Goal: Task Accomplishment & Management: Manage account settings

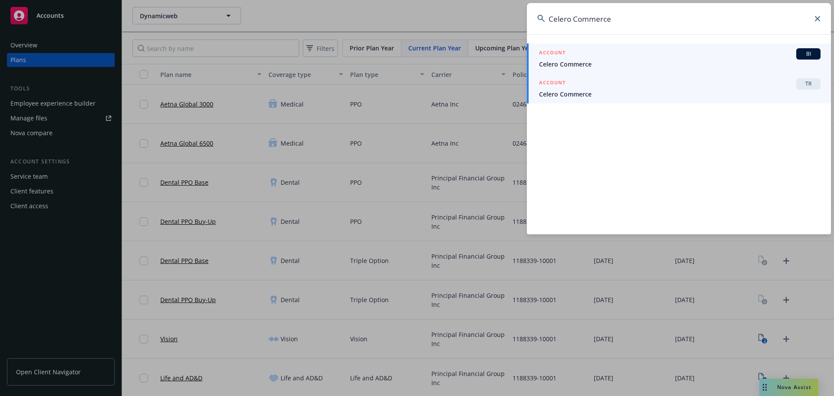
type input "Celero Commerce"
click at [610, 89] on div "ACCOUNT TR" at bounding box center [679, 83] width 281 height 11
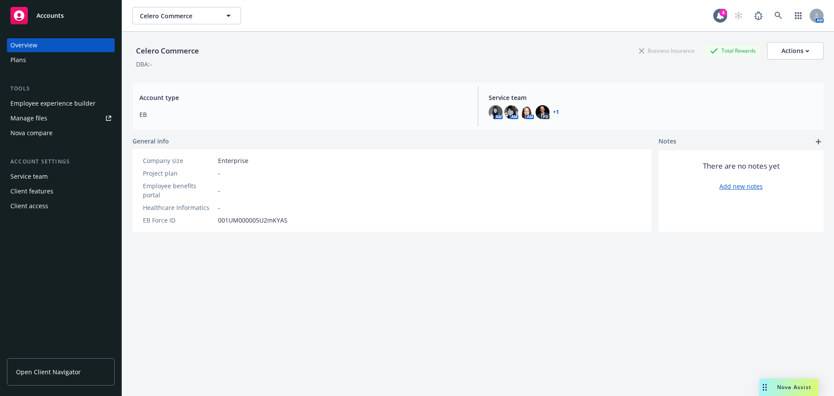
click at [48, 58] on div "Plans" at bounding box center [60, 60] width 101 height 14
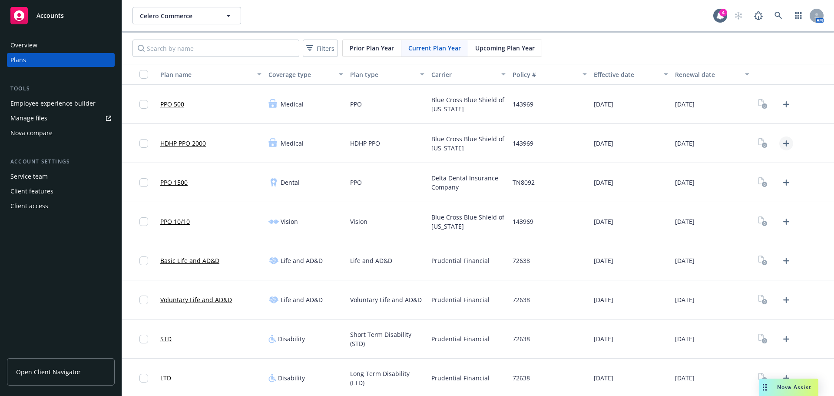
click at [783, 144] on icon "Upload Plan Documents" at bounding box center [786, 143] width 10 height 10
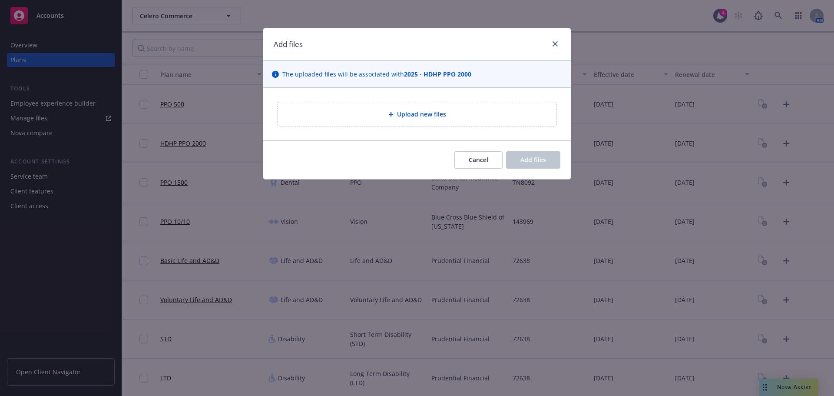
click at [425, 117] on span "Upload new files" at bounding box center [421, 113] width 49 height 9
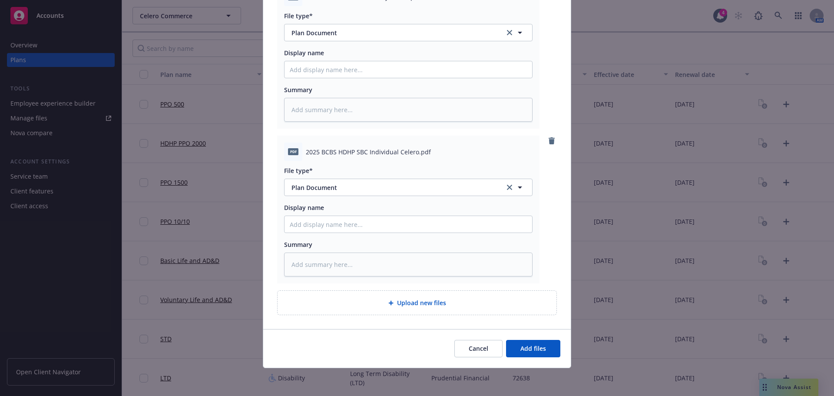
click at [534, 366] on div "Cancel Add files" at bounding box center [417, 348] width 308 height 39
click at [534, 357] on button "Add files" at bounding box center [533, 348] width 54 height 17
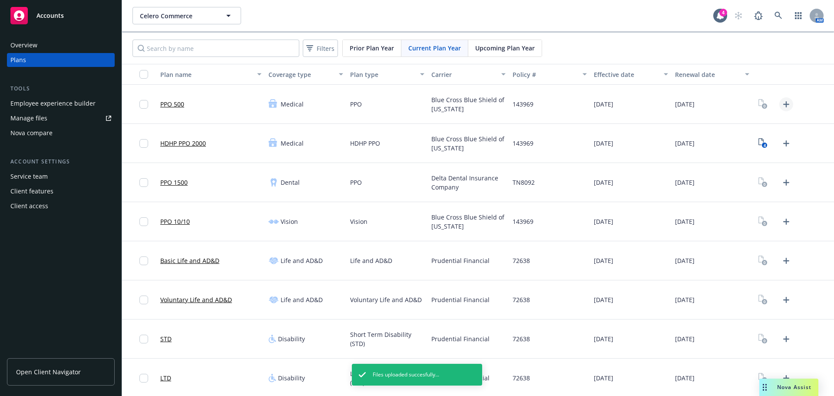
click at [781, 103] on icon "Upload Plan Documents" at bounding box center [786, 104] width 10 height 10
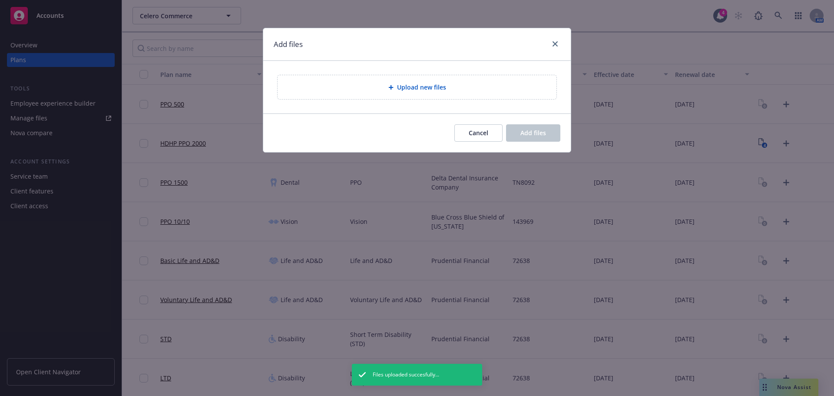
click at [422, 94] on div "Upload new files" at bounding box center [417, 87] width 308 height 53
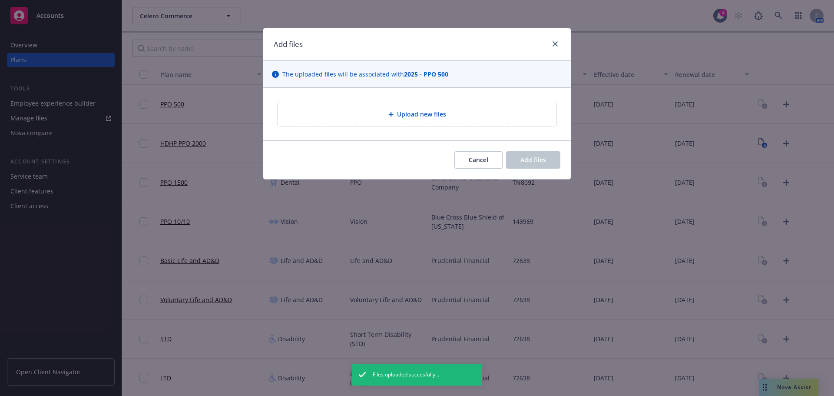
click at [418, 107] on div "Upload new files" at bounding box center [417, 114] width 279 height 24
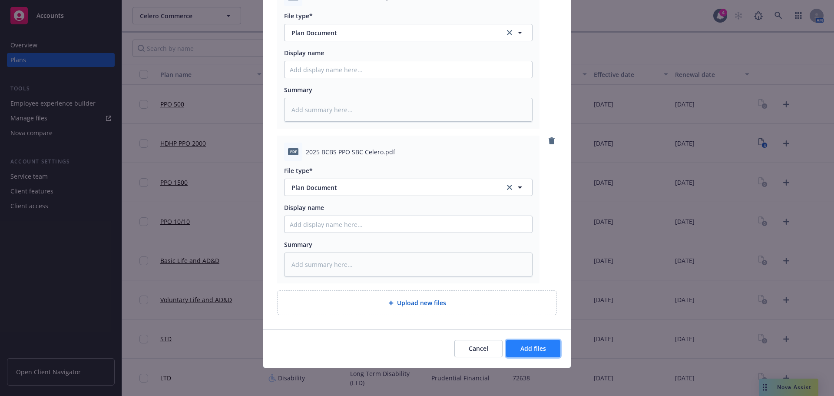
click at [540, 354] on button "Add files" at bounding box center [533, 348] width 54 height 17
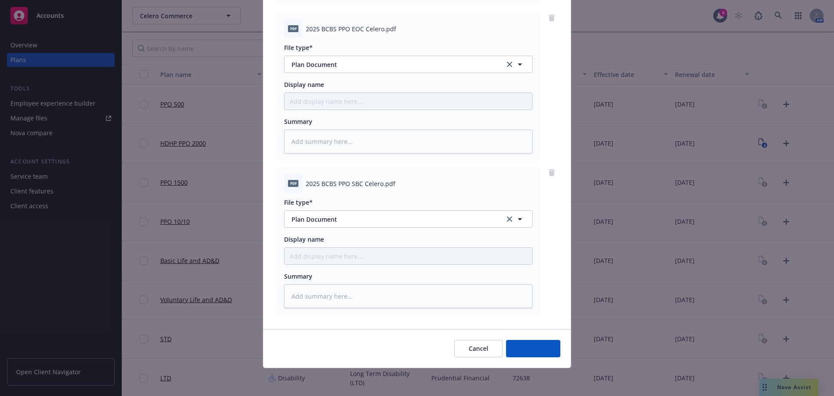
scroll to position [244, 0]
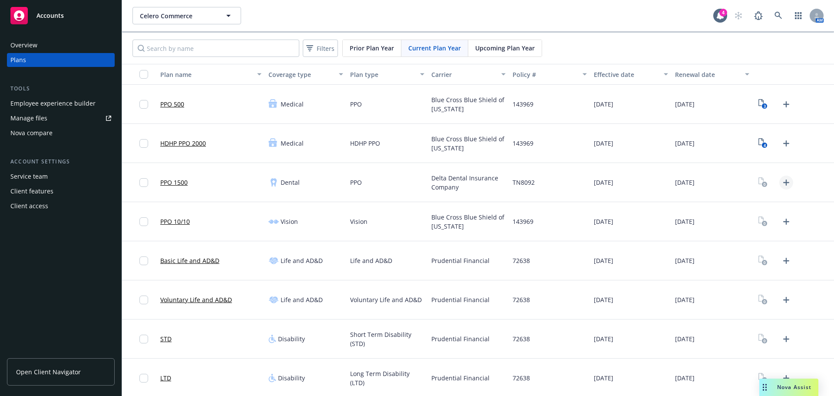
click at [781, 182] on icon "Upload Plan Documents" at bounding box center [786, 182] width 10 height 10
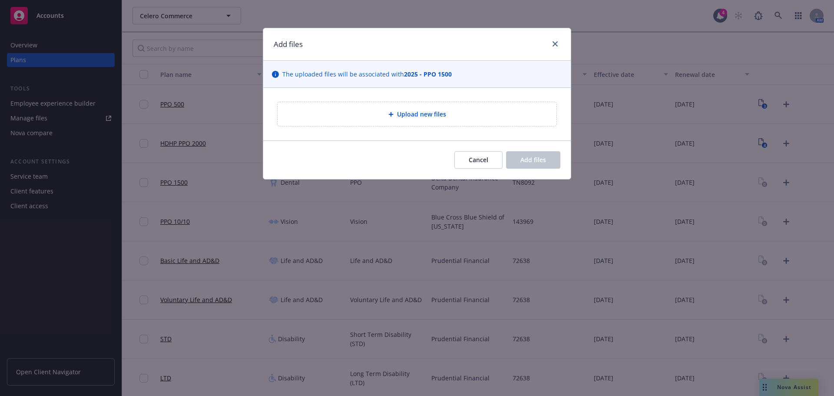
click at [387, 114] on div "Upload new files" at bounding box center [417, 114] width 265 height 10
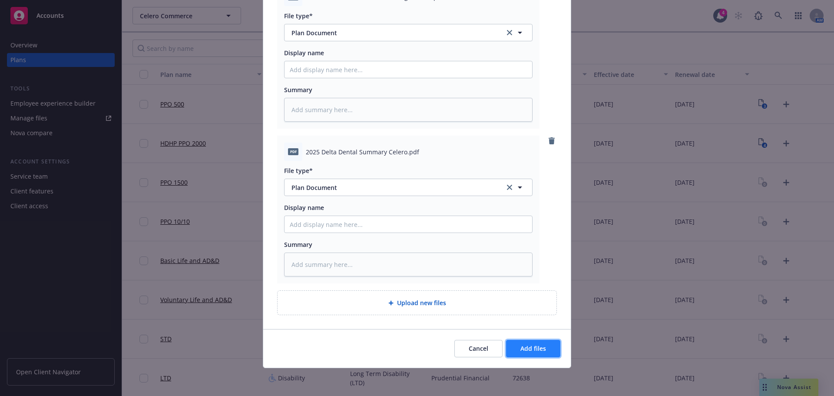
click at [526, 345] on span "Add files" at bounding box center [533, 348] width 26 height 8
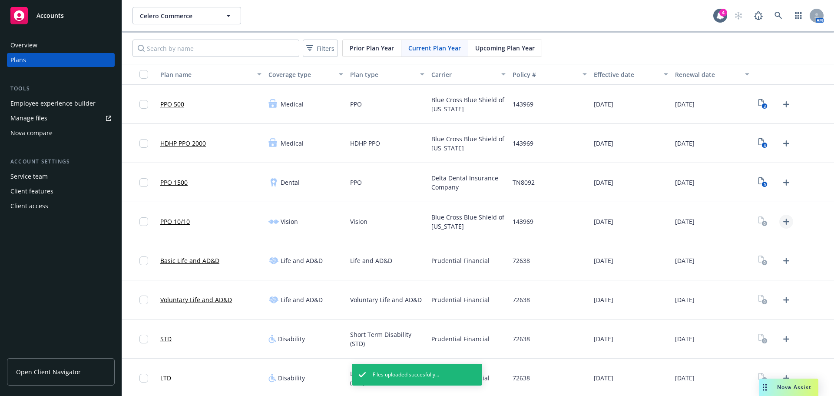
click at [783, 220] on icon "Upload Plan Documents" at bounding box center [786, 221] width 6 height 6
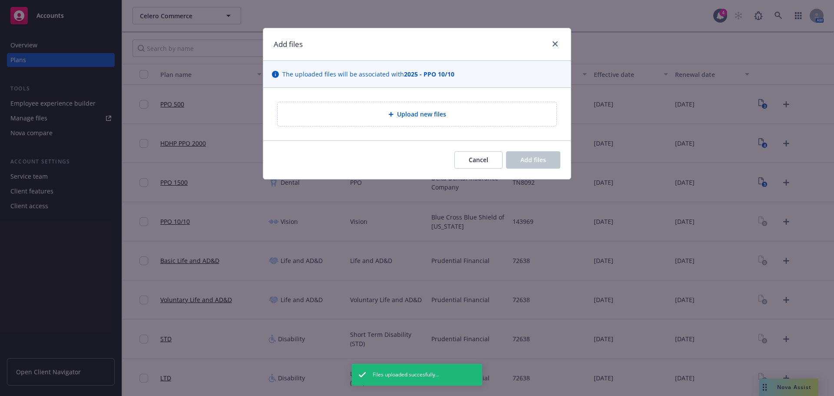
click at [389, 124] on div "Upload new files" at bounding box center [417, 114] width 279 height 24
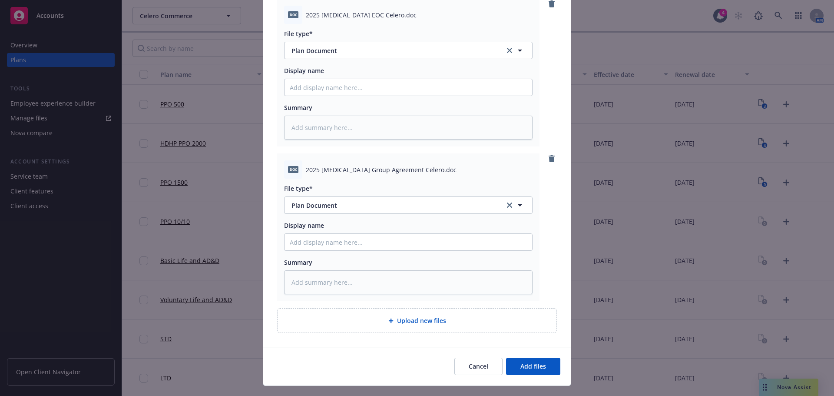
scroll to position [121, 0]
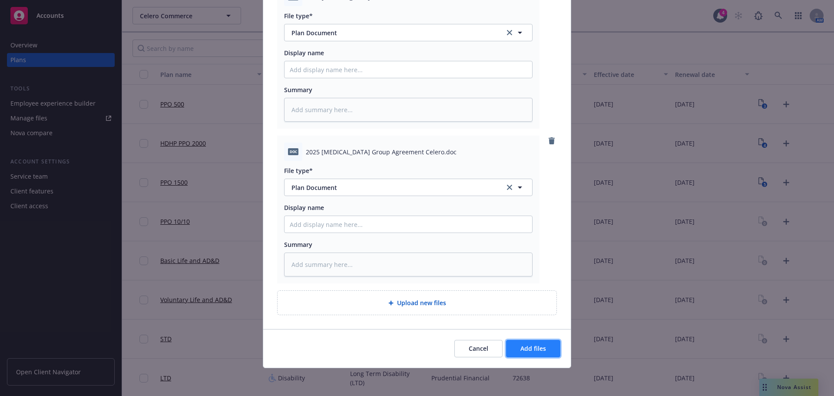
click at [527, 346] on span "Add files" at bounding box center [533, 348] width 26 height 8
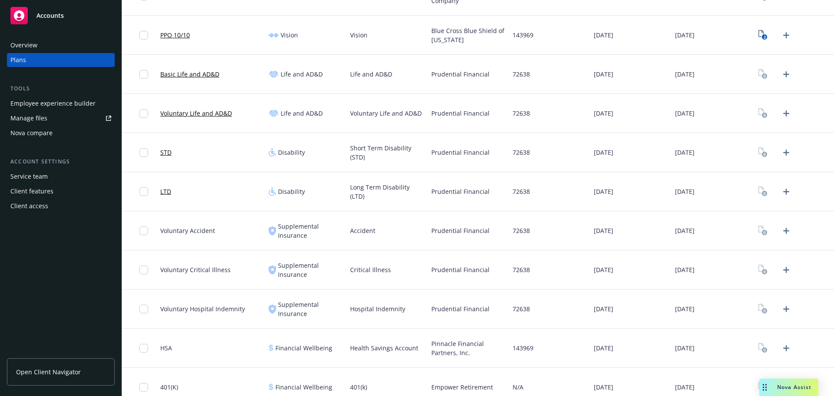
scroll to position [275, 0]
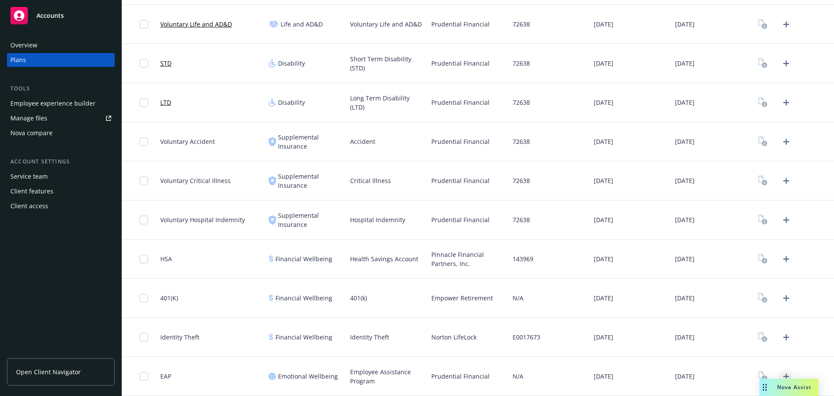
click at [783, 374] on icon "Upload Plan Documents" at bounding box center [786, 376] width 6 height 6
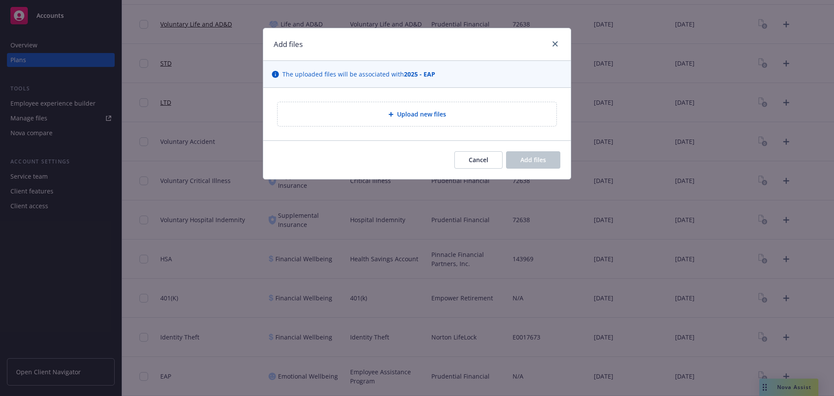
click at [382, 114] on div "Upload new files" at bounding box center [417, 114] width 265 height 10
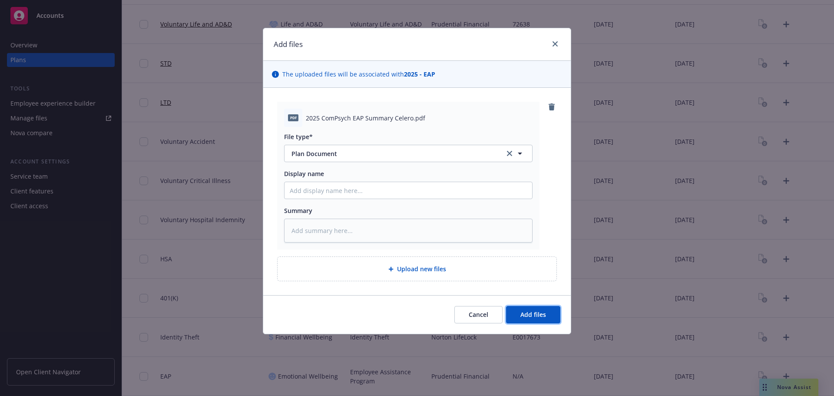
click at [535, 321] on button "Add files" at bounding box center [533, 314] width 54 height 17
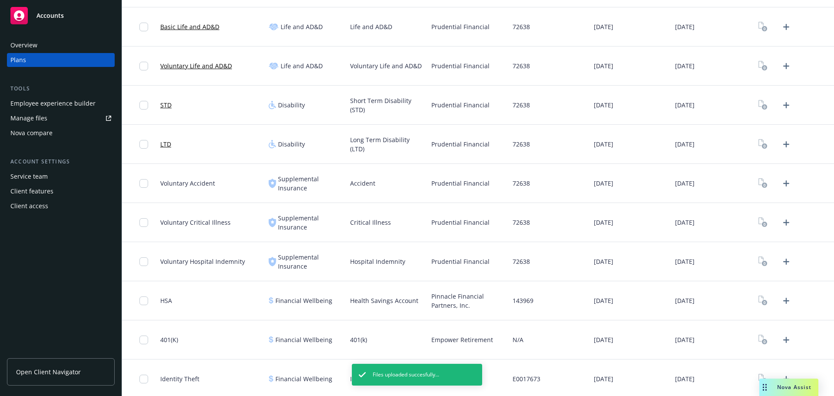
scroll to position [189, 0]
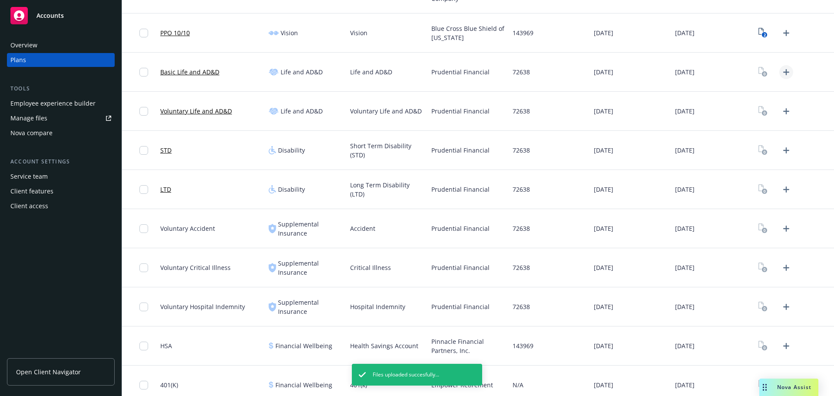
click at [783, 69] on icon "Upload Plan Documents" at bounding box center [786, 72] width 10 height 10
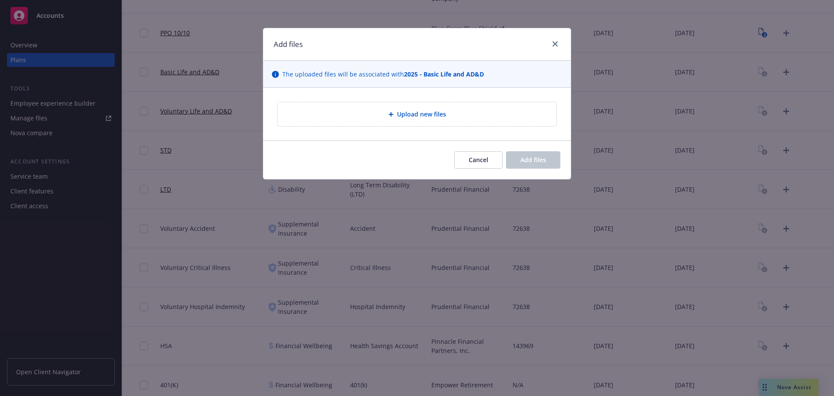
click at [385, 119] on div "Upload new files" at bounding box center [417, 114] width 265 height 10
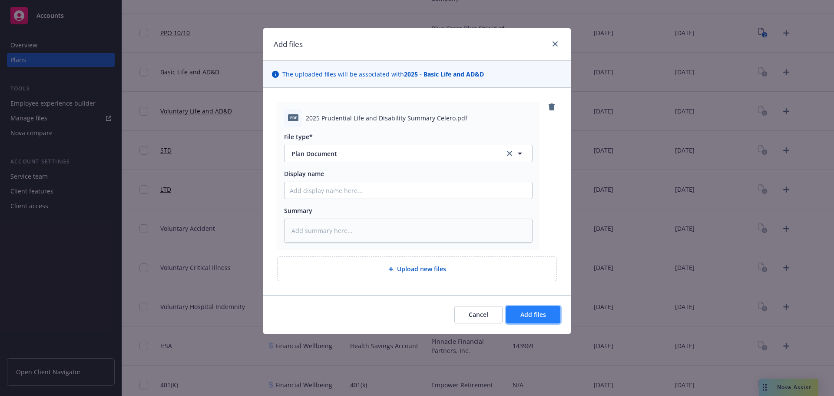
click at [535, 313] on span "Add files" at bounding box center [533, 314] width 26 height 8
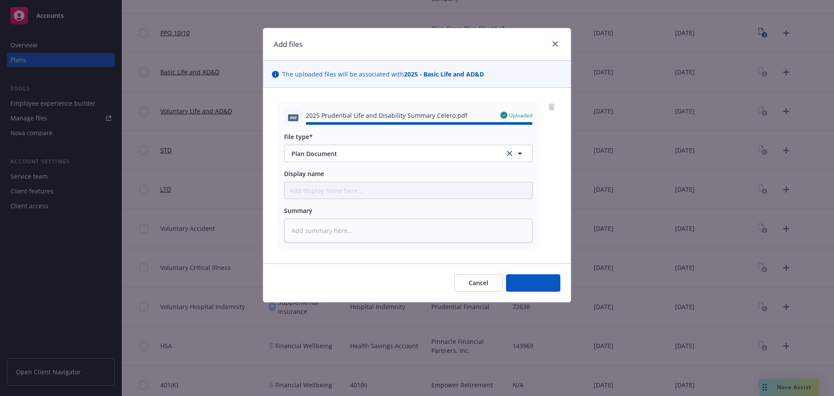
type textarea "x"
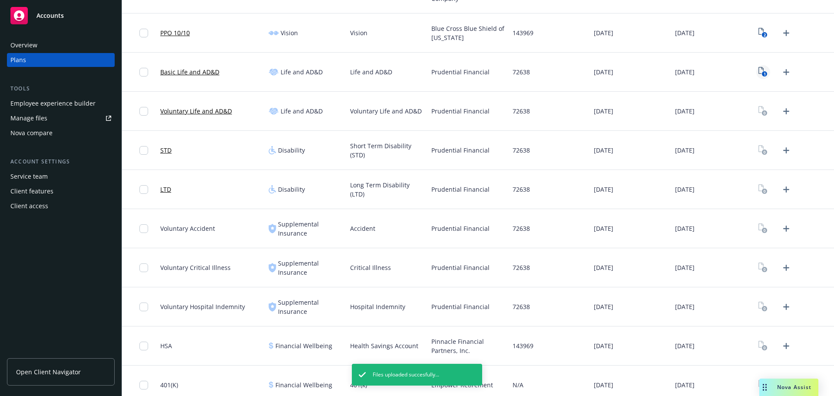
click at [762, 76] on rect "View Plan Documents" at bounding box center [765, 74] width 6 height 6
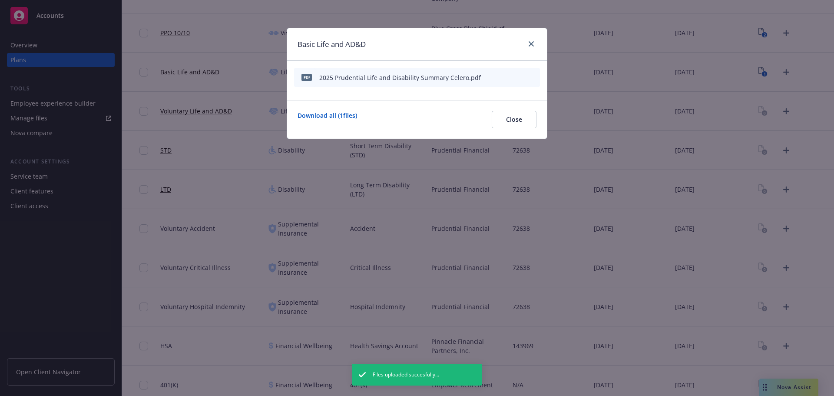
click at [491, 79] on icon "button" at bounding box center [490, 77] width 5 height 5
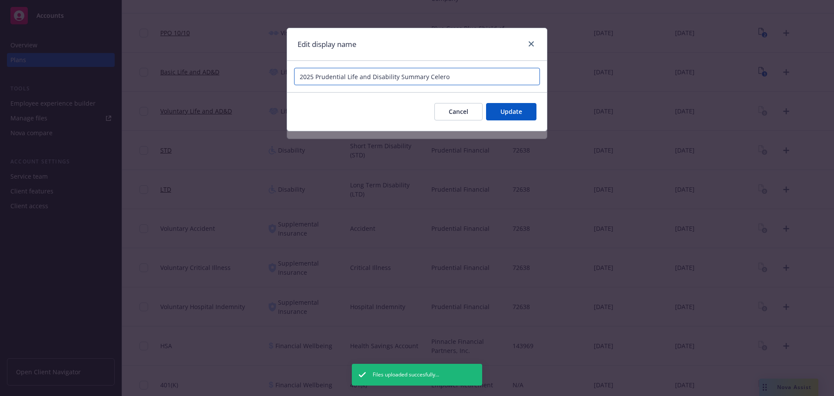
drag, startPoint x: 355, startPoint y: 77, endPoint x: 397, endPoint y: 77, distance: 41.7
click at [397, 77] on input "2025 Prudential Life and Disability Summary Celero" at bounding box center [417, 76] width 246 height 17
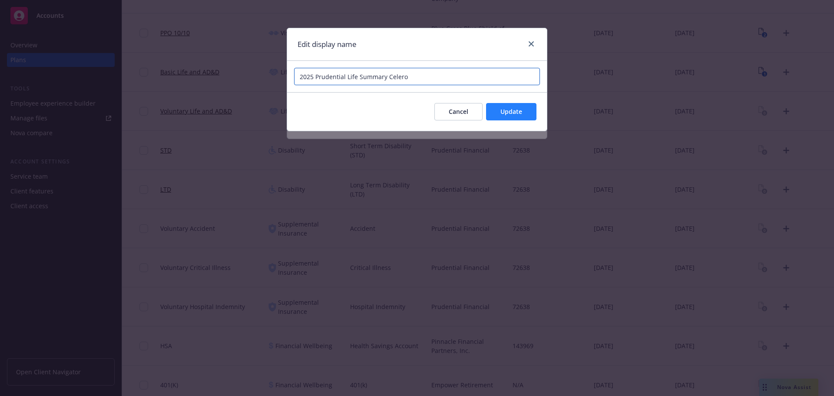
type input "2025 Prudential Life Summary Celero"
click at [516, 110] on span "Update" at bounding box center [511, 111] width 22 height 8
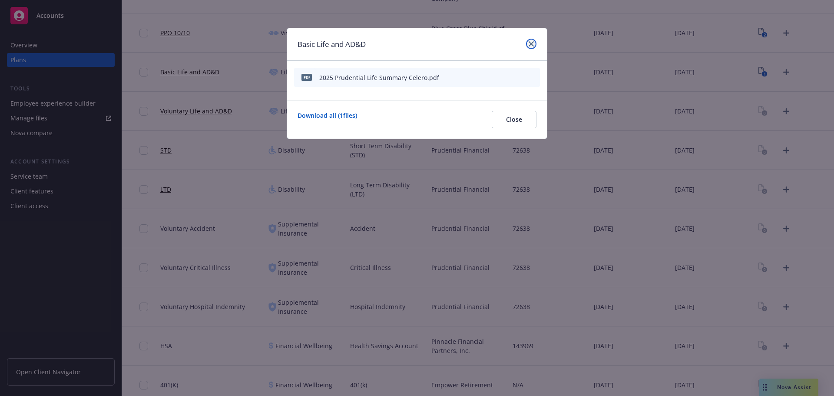
click at [532, 39] on link "close" at bounding box center [531, 44] width 10 height 10
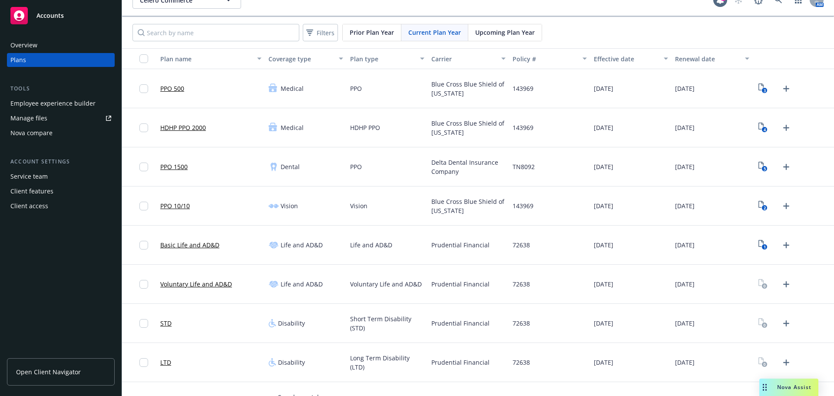
scroll to position [15, 0]
click at [781, 288] on icon "Upload Plan Documents" at bounding box center [786, 285] width 10 height 10
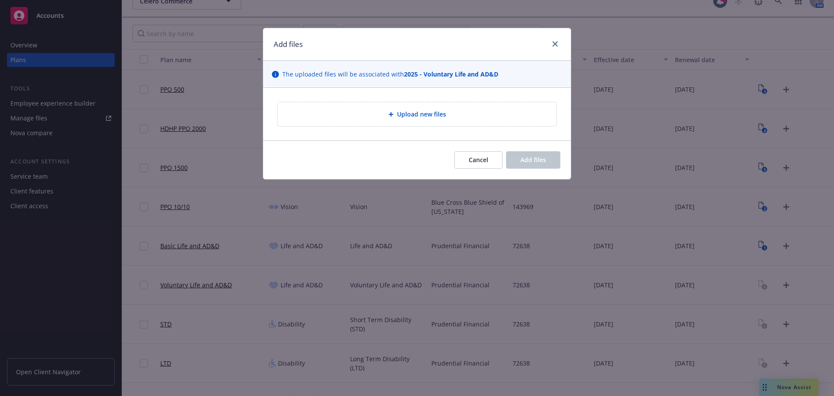
click at [396, 119] on div "Upload new files" at bounding box center [417, 114] width 265 height 10
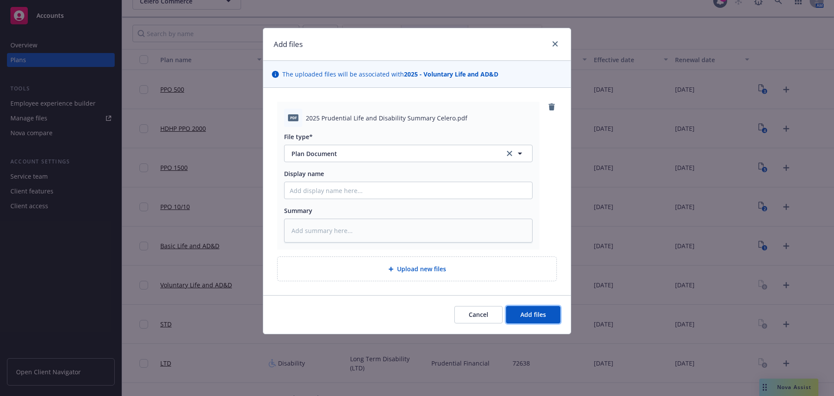
click at [526, 310] on span "Add files" at bounding box center [533, 314] width 26 height 8
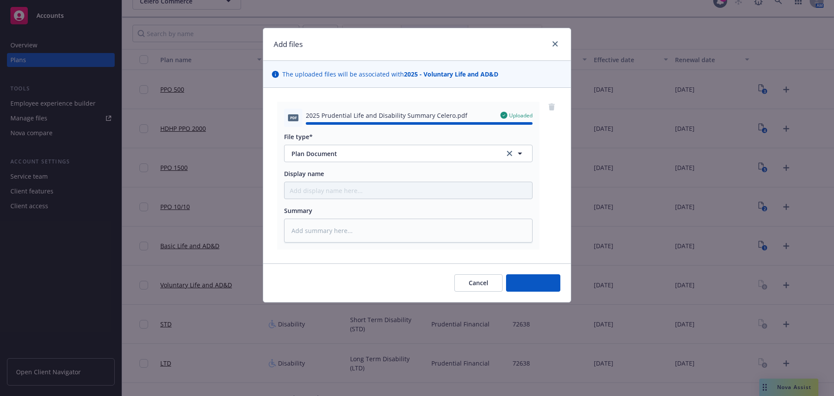
type textarea "x"
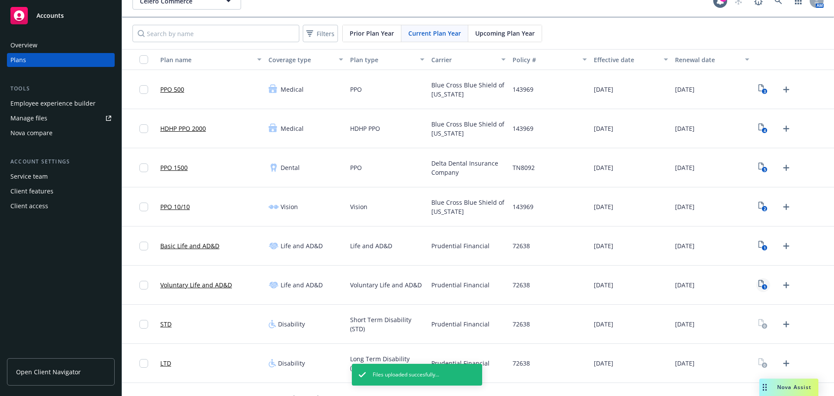
click at [763, 287] on link "1" at bounding box center [763, 285] width 14 height 14
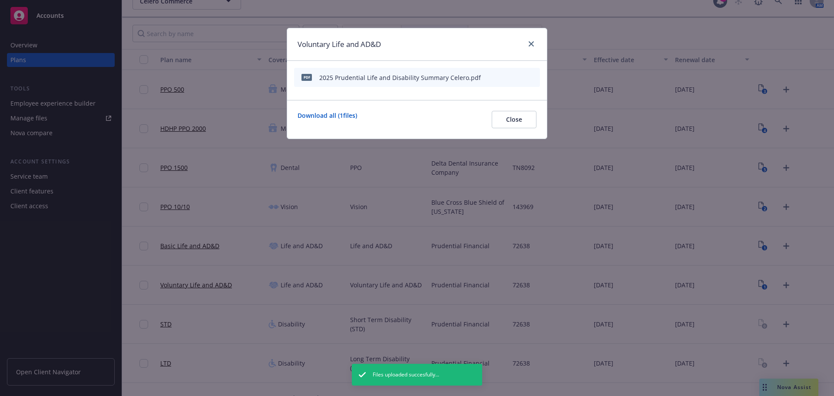
click at [495, 78] on div at bounding box center [513, 77] width 48 height 9
click at [492, 78] on icon "button" at bounding box center [490, 77] width 5 height 5
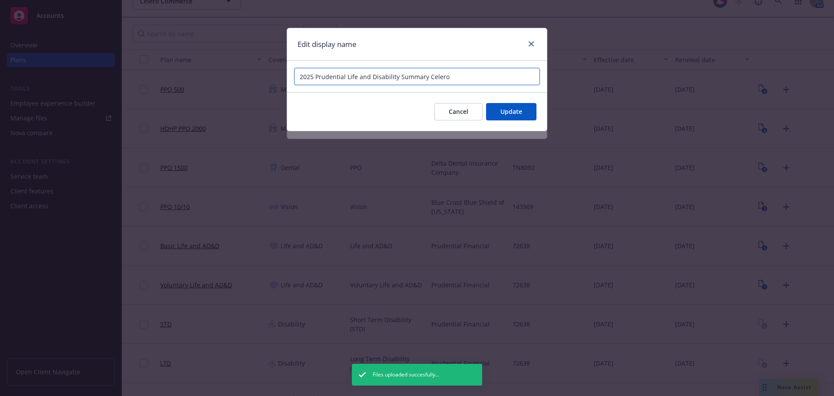
drag, startPoint x: 357, startPoint y: 76, endPoint x: 396, endPoint y: 76, distance: 39.5
click at [396, 76] on input "2025 Prudential Life and Disability Summary Celero" at bounding box center [417, 76] width 246 height 17
type input "2025 Prudential Life Summary Celero"
click at [525, 110] on button "Update" at bounding box center [511, 111] width 50 height 17
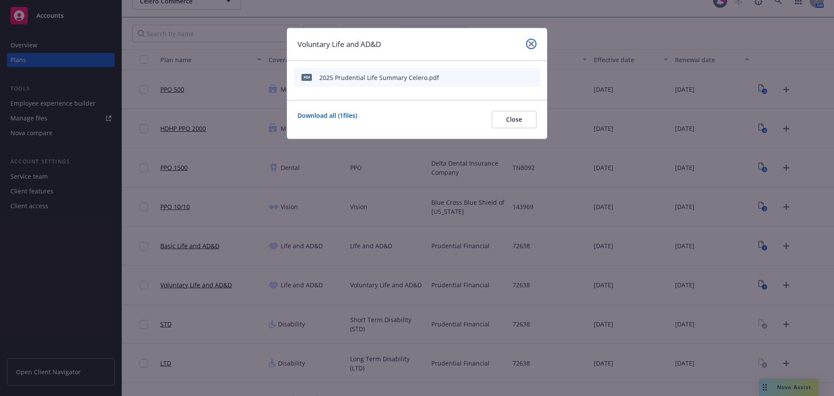
click at [533, 44] on icon "close" at bounding box center [531, 43] width 5 height 5
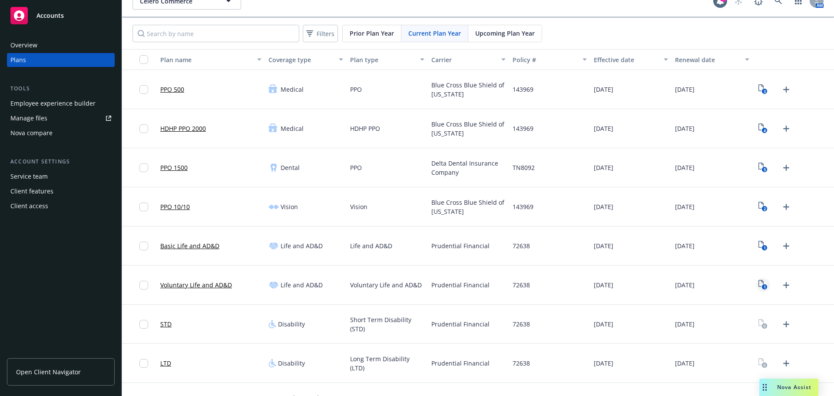
click at [764, 289] on text "1" at bounding box center [765, 287] width 2 height 6
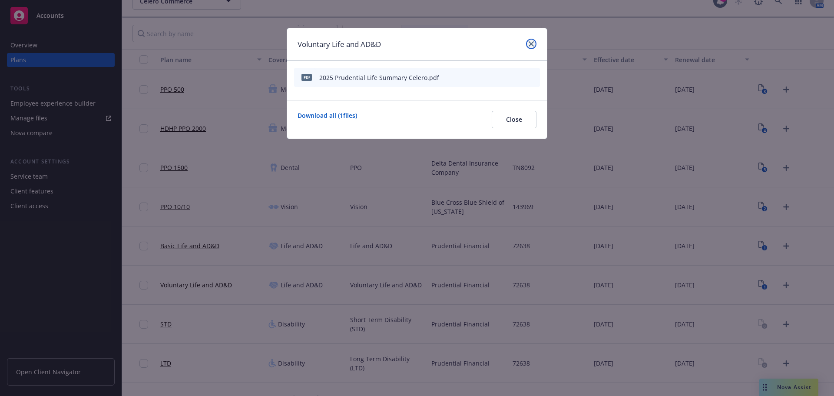
click at [532, 44] on icon "close" at bounding box center [531, 43] width 5 height 5
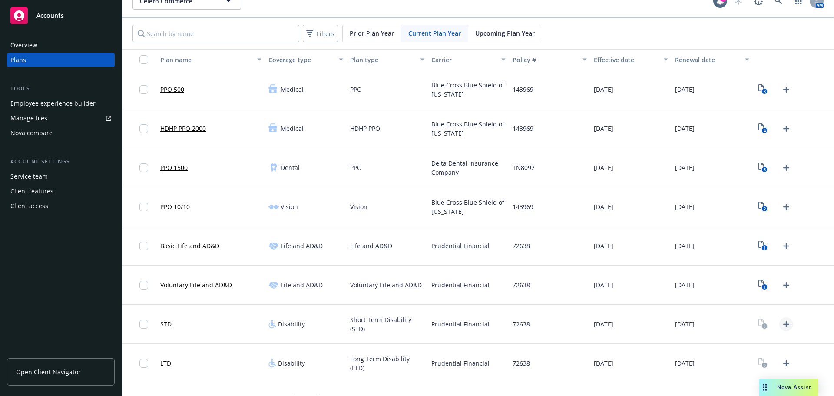
click at [779, 325] on link "Upload Plan Documents" at bounding box center [786, 324] width 14 height 14
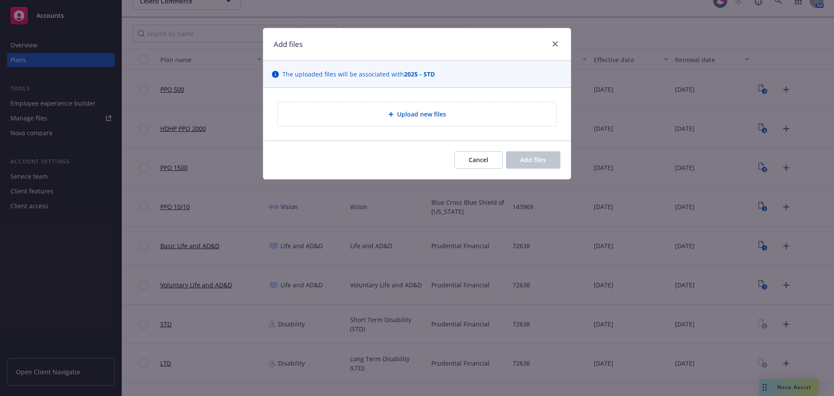
click at [403, 119] on span "Upload new files" at bounding box center [421, 113] width 49 height 9
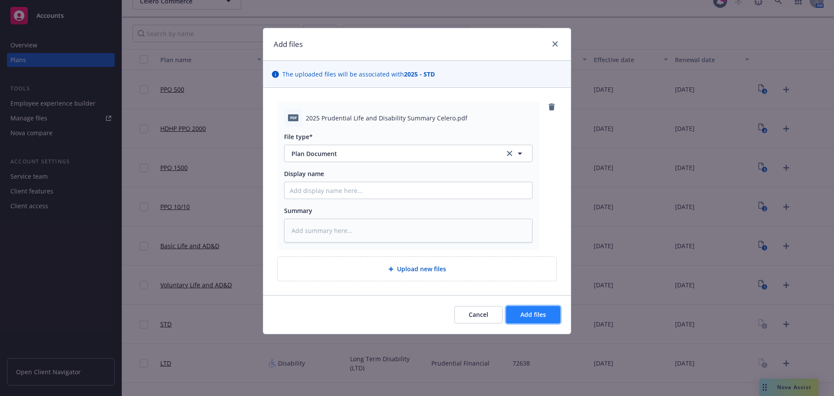
click at [540, 315] on span "Add files" at bounding box center [533, 314] width 26 height 8
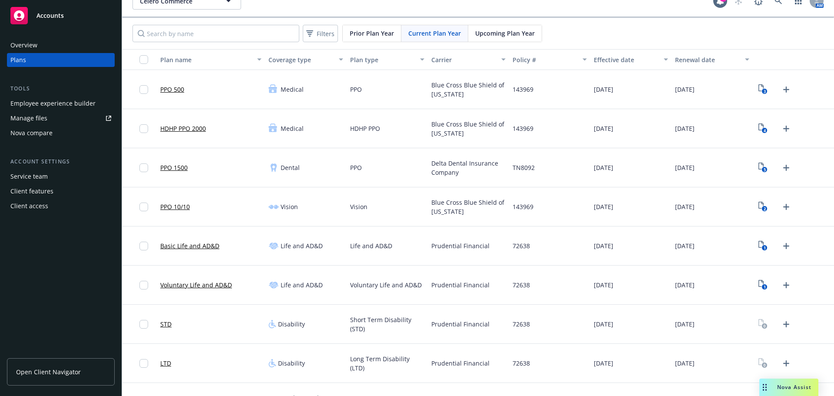
click at [781, 363] on icon "Upload Plan Documents" at bounding box center [786, 363] width 10 height 10
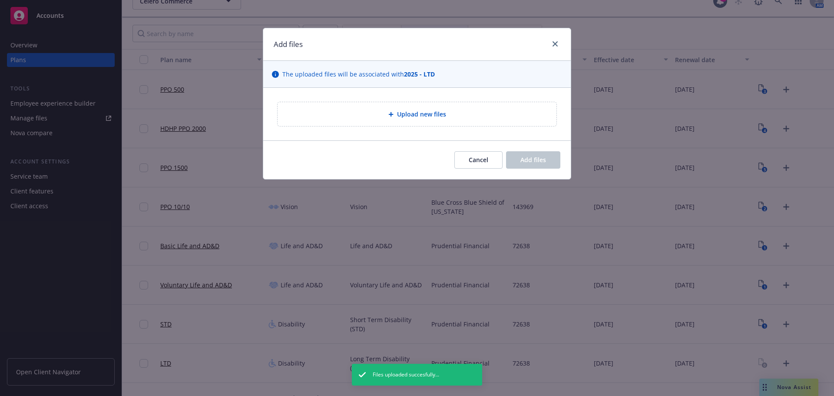
click at [374, 109] on div "Upload new files" at bounding box center [417, 114] width 279 height 24
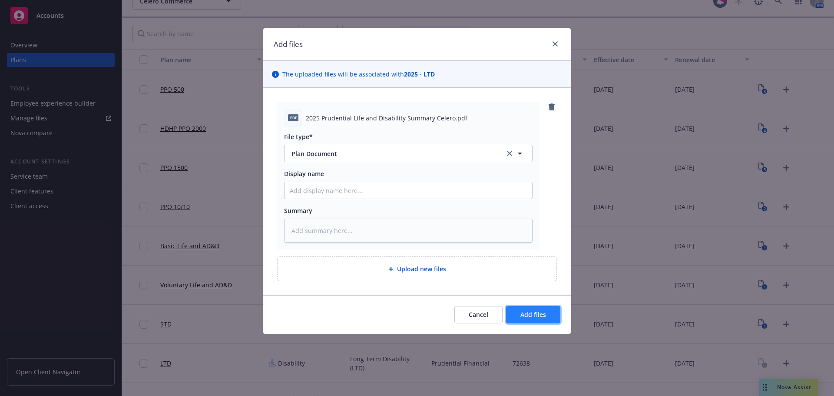
click at [515, 311] on button "Add files" at bounding box center [533, 314] width 54 height 17
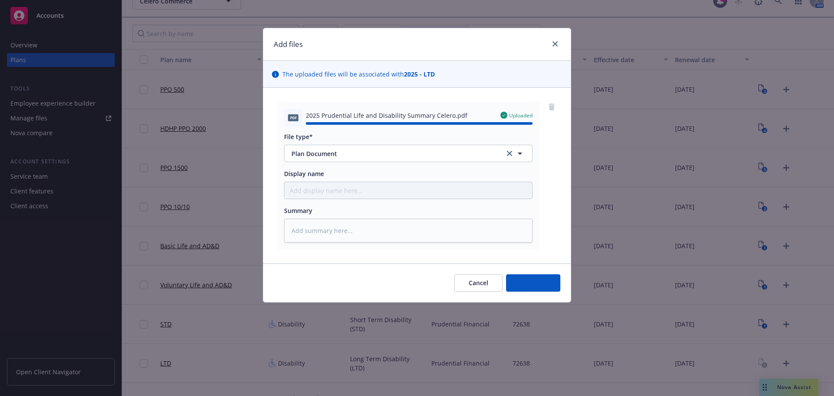
type textarea "x"
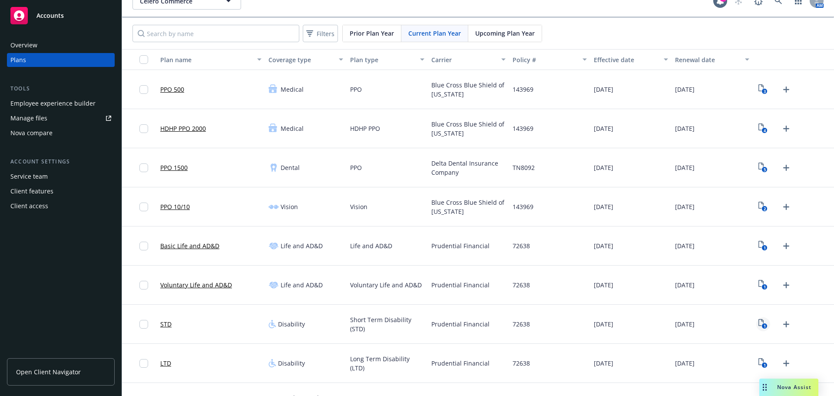
click at [758, 321] on icon "1" at bounding box center [762, 324] width 9 height 10
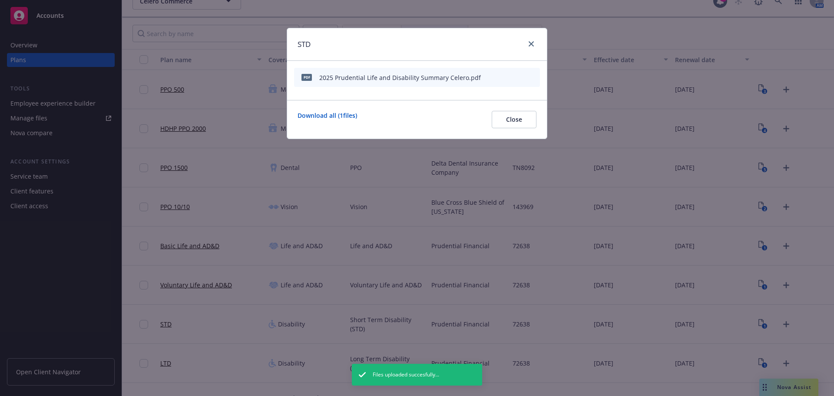
click at [491, 78] on icon "button" at bounding box center [490, 78] width 4 height 4
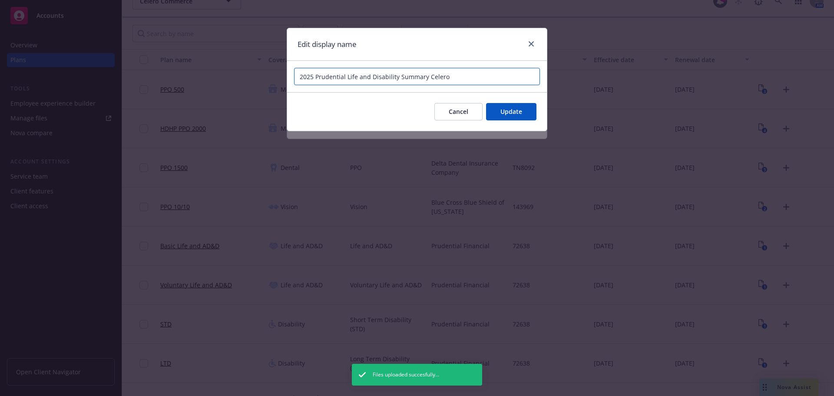
drag, startPoint x: 344, startPoint y: 75, endPoint x: 371, endPoint y: 73, distance: 27.0
click at [371, 73] on input "2025 Prudential Life and Disability Summary Celero" at bounding box center [417, 76] width 246 height 17
click at [513, 102] on div "Cancel Update" at bounding box center [417, 111] width 260 height 39
click at [343, 76] on input "2025 Prudentia Disability Summary Celero" at bounding box center [417, 76] width 246 height 17
type input "2025 Prudential Disability Summary Celero"
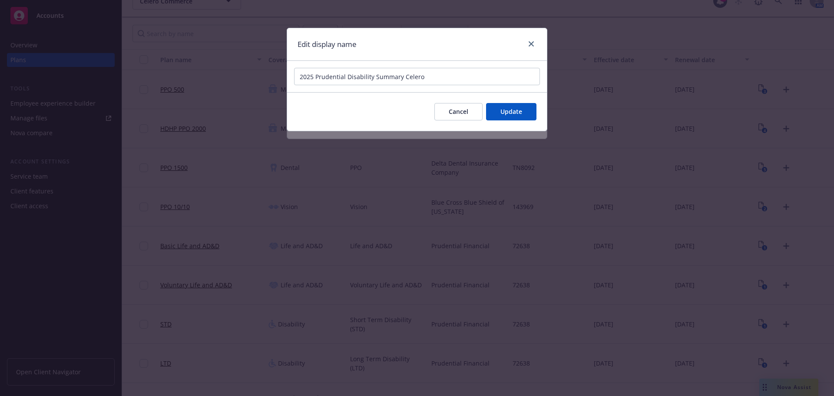
click at [526, 101] on div "Cancel Update" at bounding box center [417, 111] width 260 height 39
click at [526, 102] on div "Cancel Update" at bounding box center [417, 111] width 260 height 39
click at [523, 108] on button "Update" at bounding box center [511, 111] width 50 height 17
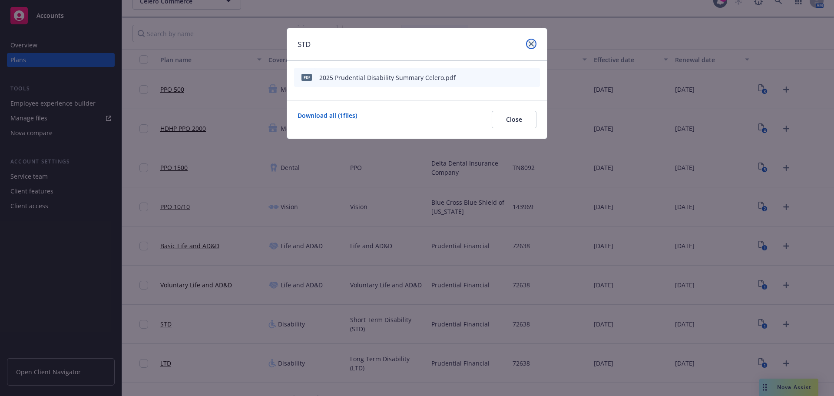
click at [530, 42] on icon "close" at bounding box center [531, 43] width 5 height 5
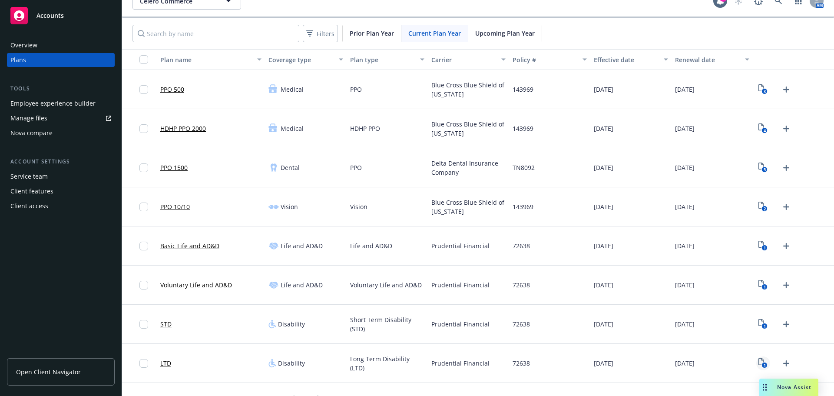
click at [758, 366] on icon "1" at bounding box center [762, 363] width 9 height 10
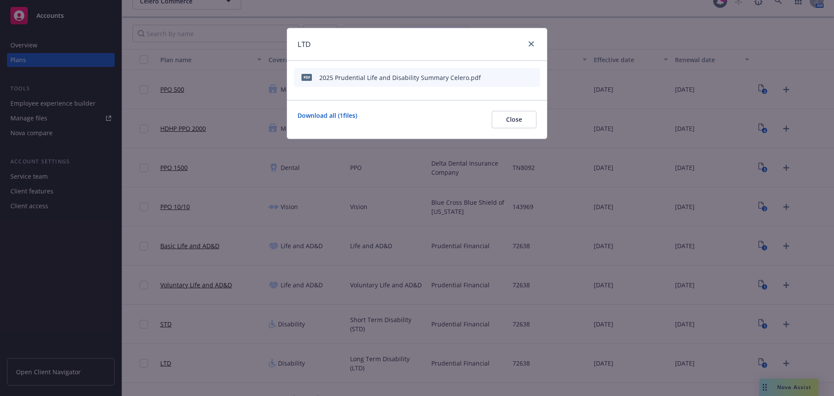
click at [493, 77] on button "button" at bounding box center [490, 77] width 7 height 7
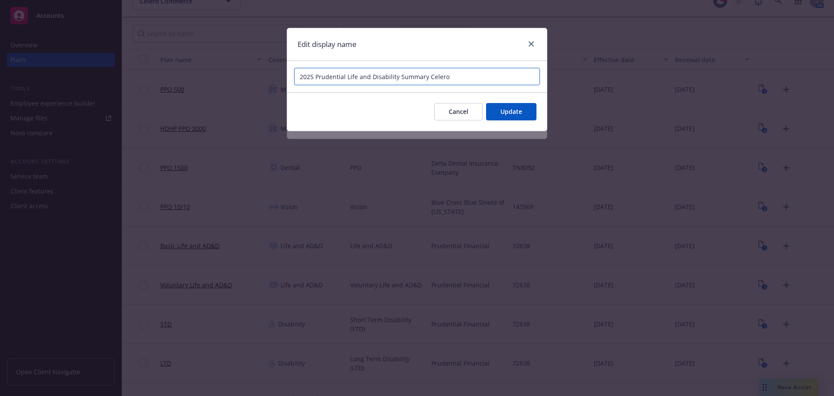
drag, startPoint x: 345, startPoint y: 76, endPoint x: 369, endPoint y: 75, distance: 23.9
click at [369, 75] on input "2025 Prudential Life and Disability Summary Celero" at bounding box center [417, 76] width 246 height 17
type input "2025 Prudential Disability Summary Celero"
click at [521, 112] on span "Update" at bounding box center [511, 111] width 22 height 8
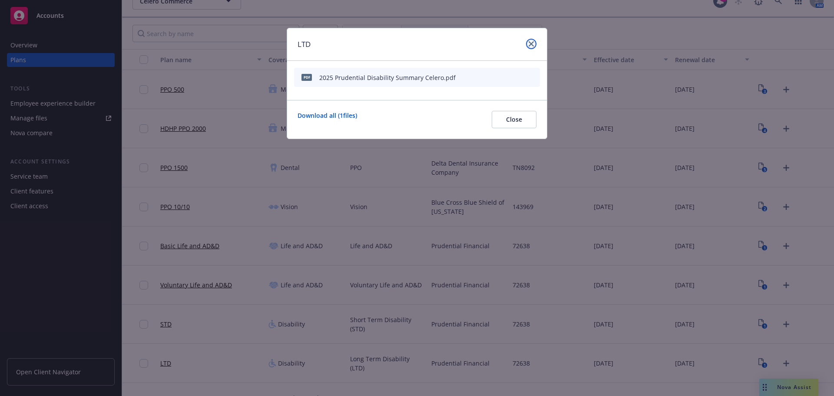
click at [533, 41] on link "close" at bounding box center [531, 44] width 10 height 10
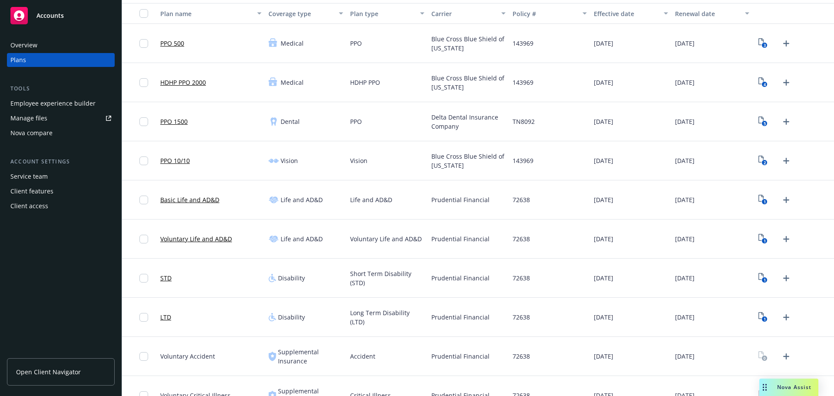
scroll to position [145, 0]
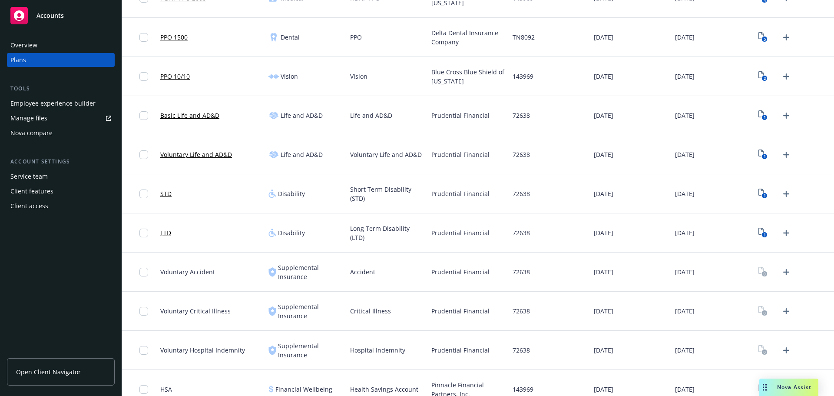
click at [775, 280] on div at bounding box center [793, 271] width 81 height 39
click at [783, 276] on icon "Upload Plan Documents" at bounding box center [786, 272] width 10 height 10
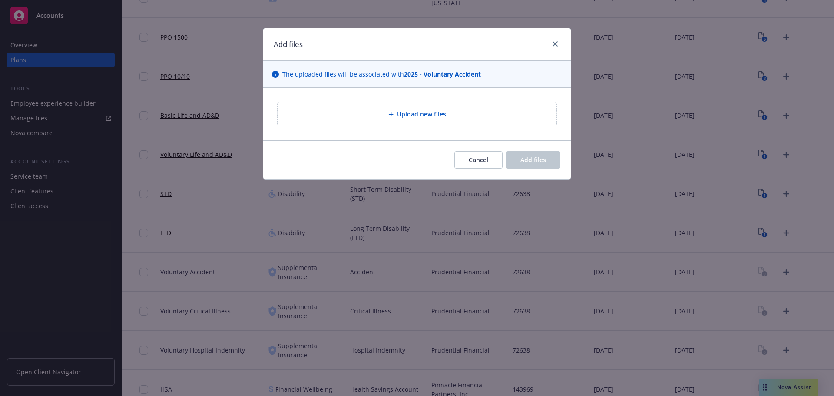
click at [447, 114] on div "Upload new files" at bounding box center [417, 114] width 265 height 10
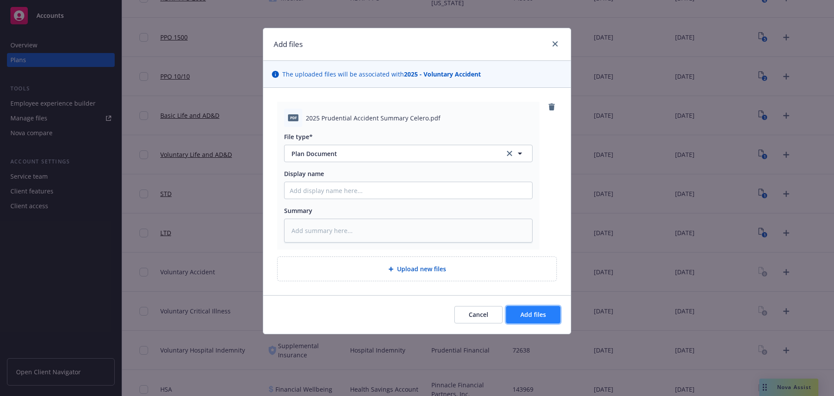
click at [520, 313] on button "Add files" at bounding box center [533, 314] width 54 height 17
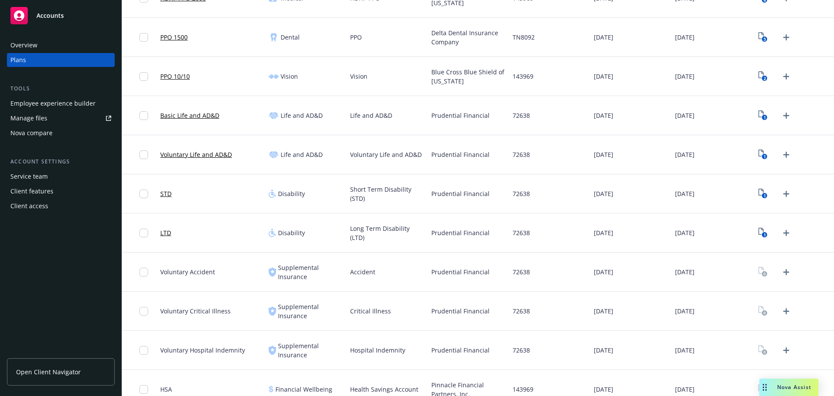
click at [781, 311] on icon "Upload Plan Documents" at bounding box center [786, 311] width 10 height 10
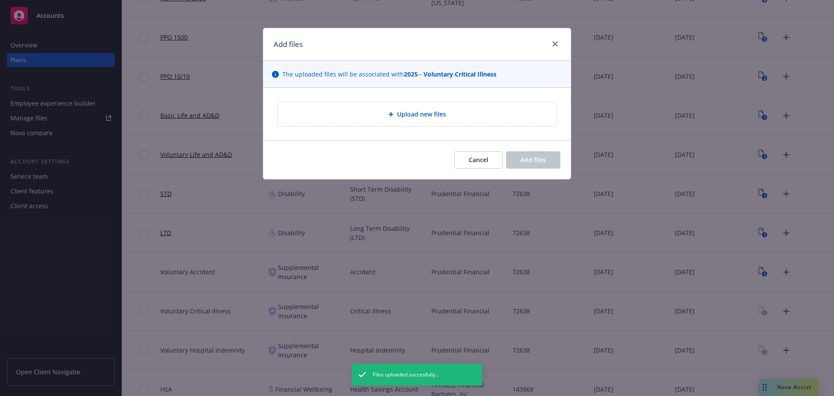
click at [460, 138] on div "Upload new files" at bounding box center [417, 114] width 308 height 53
click at [440, 119] on div "Upload new files" at bounding box center [417, 114] width 279 height 24
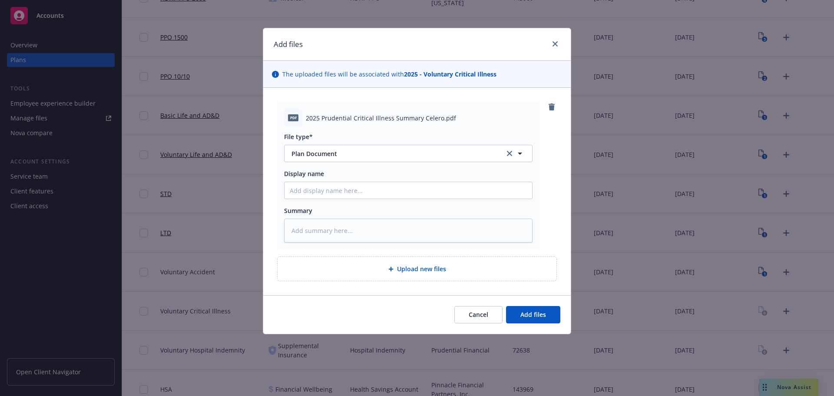
click at [536, 297] on div "Cancel Add files" at bounding box center [417, 314] width 308 height 39
click at [538, 307] on button "Add files" at bounding box center [533, 314] width 54 height 17
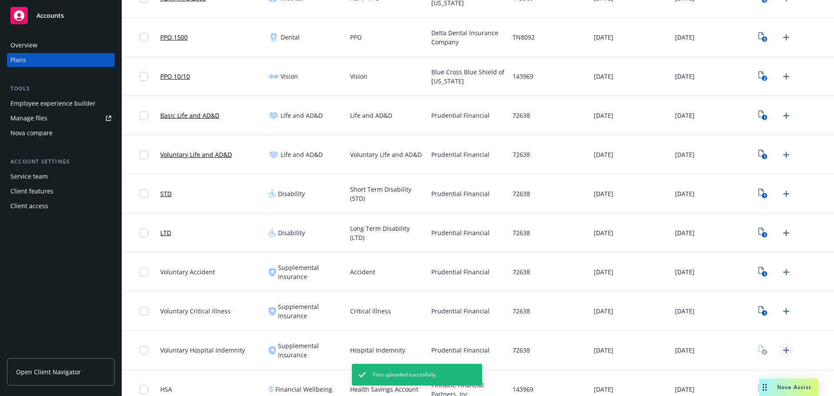
click at [781, 350] on icon "Upload Plan Documents" at bounding box center [786, 350] width 10 height 10
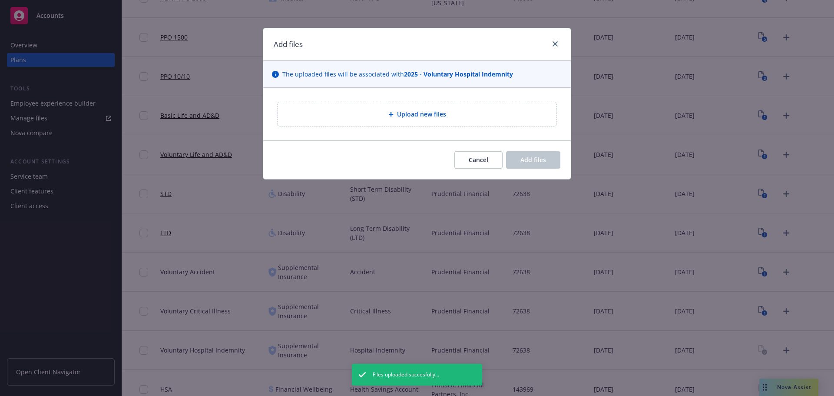
click at [395, 117] on div "Upload new files" at bounding box center [417, 114] width 265 height 10
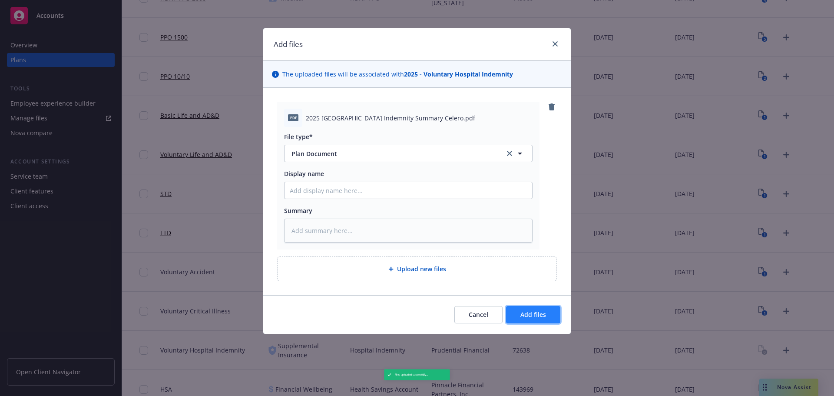
click at [543, 319] on button "Add files" at bounding box center [533, 314] width 54 height 17
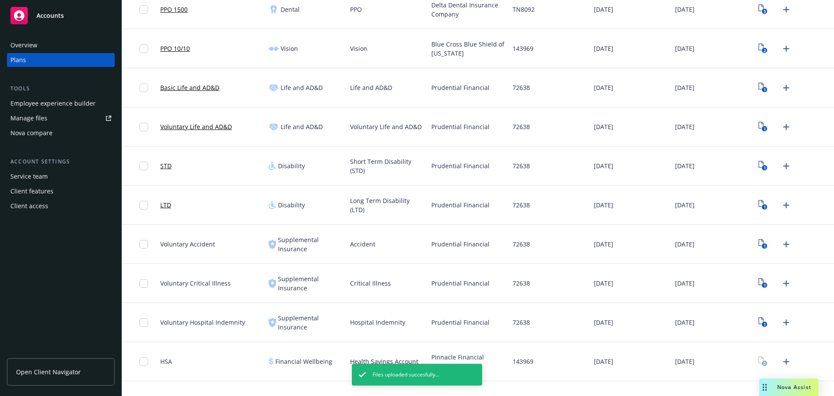
scroll to position [275, 0]
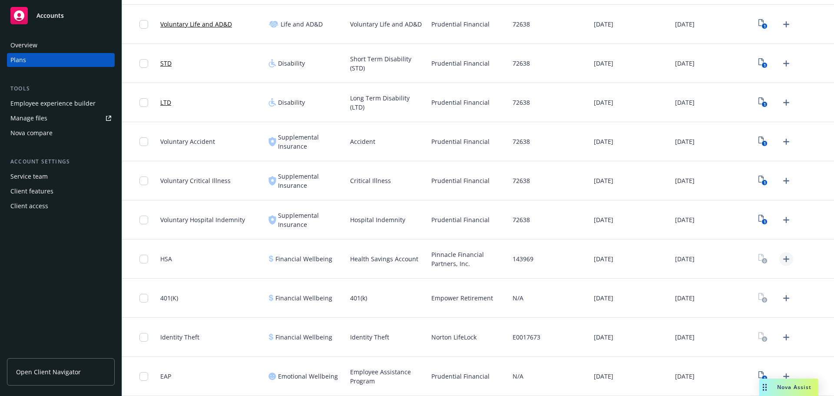
click at [783, 261] on icon "Upload Plan Documents" at bounding box center [786, 259] width 6 height 6
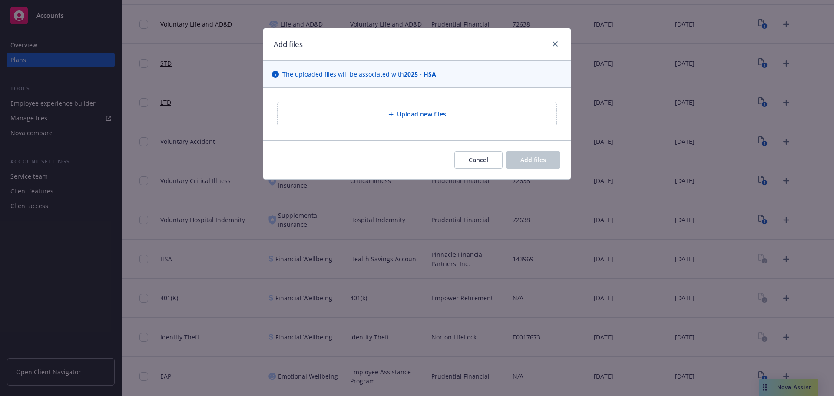
click at [420, 126] on div "Upload new files" at bounding box center [417, 114] width 280 height 25
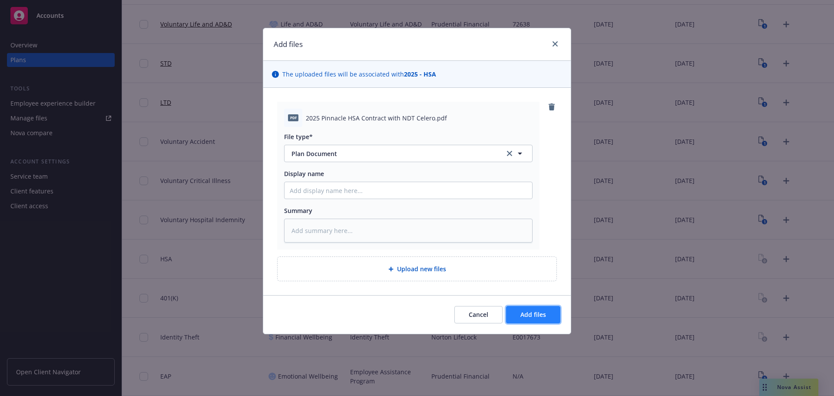
click at [543, 321] on button "Add files" at bounding box center [533, 314] width 54 height 17
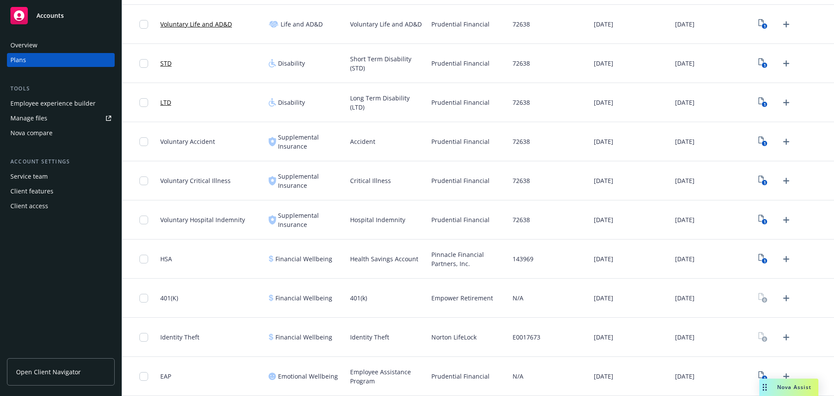
click at [189, 355] on div "Identity Theft" at bounding box center [211, 337] width 108 height 39
click at [184, 356] on div "Identity Theft" at bounding box center [211, 337] width 108 height 39
click at [781, 338] on icon "Upload Plan Documents" at bounding box center [786, 337] width 10 height 10
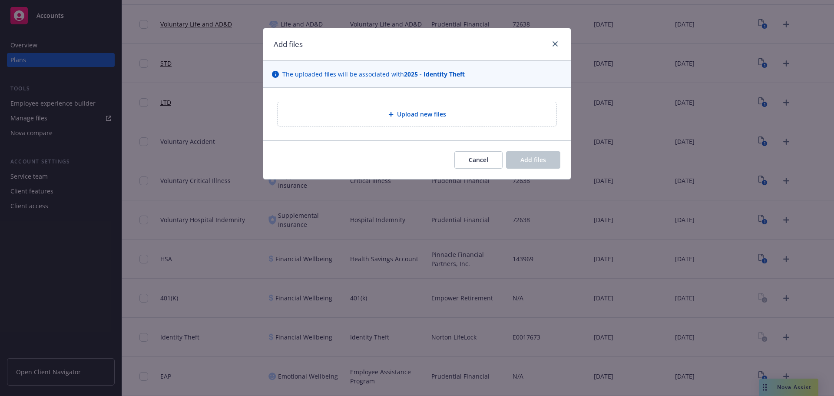
click at [397, 112] on span "Upload new files" at bounding box center [421, 113] width 49 height 9
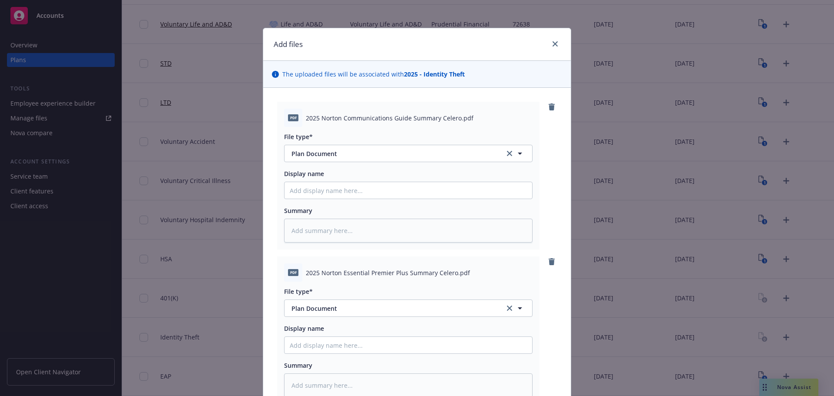
scroll to position [121, 0]
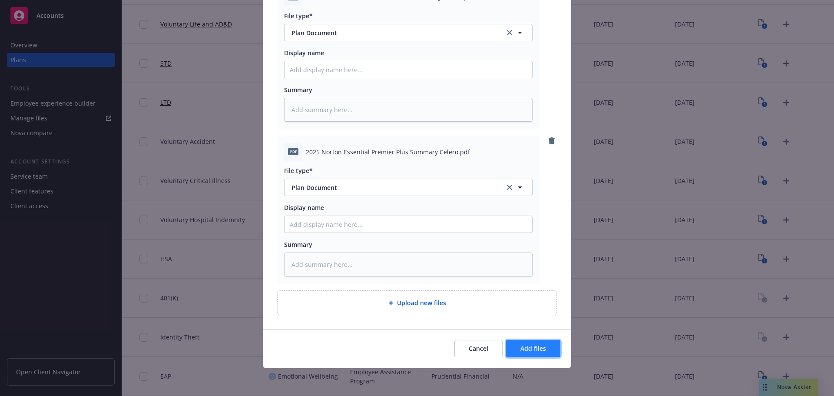
click at [526, 343] on button "Add files" at bounding box center [533, 348] width 54 height 17
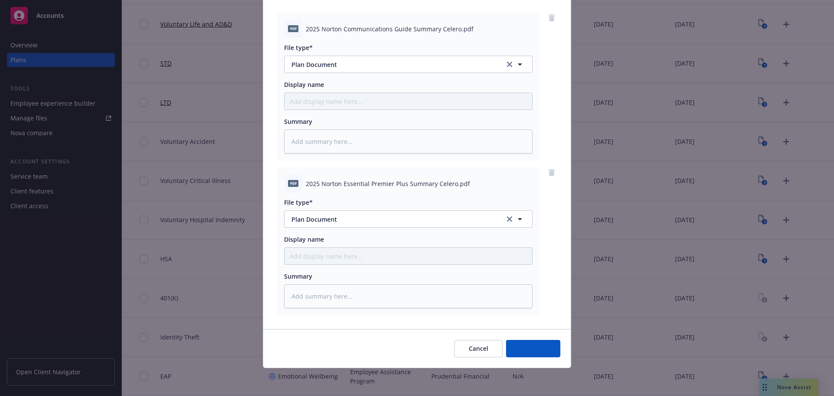
scroll to position [89, 0]
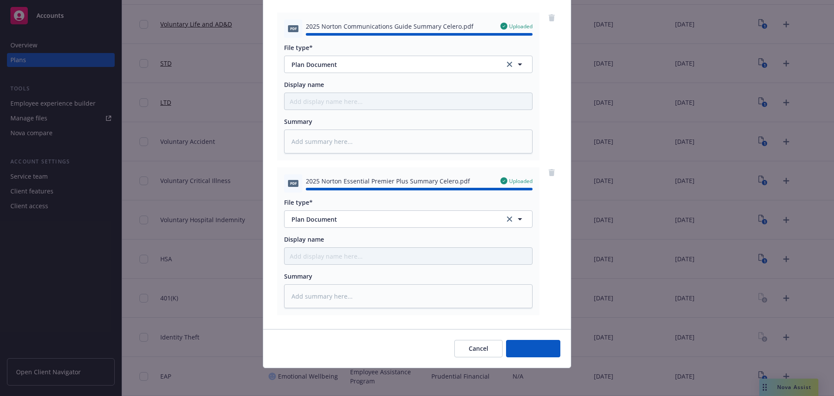
type textarea "x"
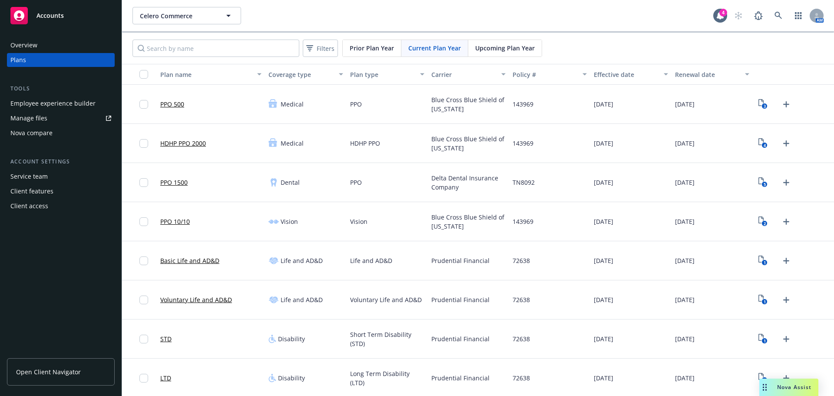
click at [536, 49] on div "Upcoming Plan Year" at bounding box center [504, 48] width 73 height 17
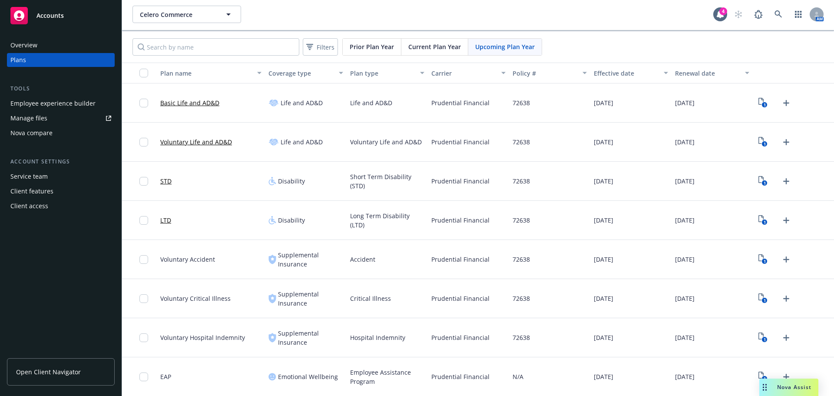
scroll to position [2, 0]
click at [417, 45] on span "Current Plan Year" at bounding box center [434, 46] width 53 height 9
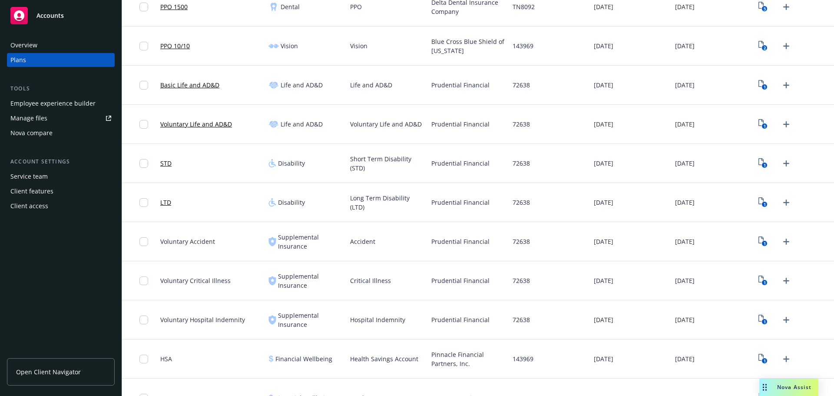
scroll to position [275, 0]
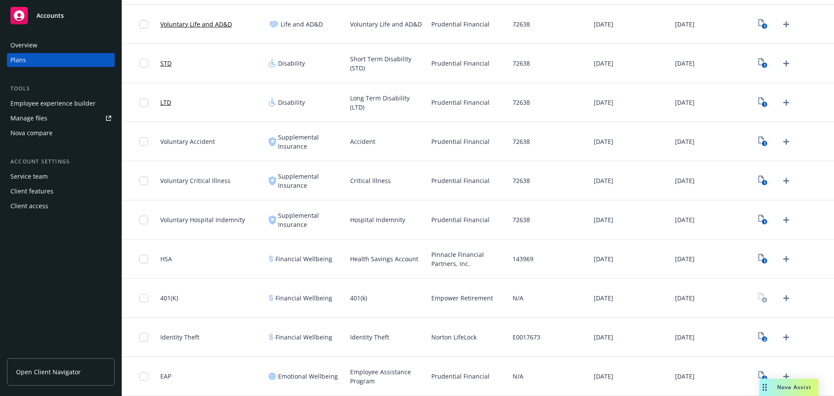
click at [431, 338] on span "Norton LifeLock" at bounding box center [453, 336] width 45 height 9
click at [440, 302] on div "Empower Retirement" at bounding box center [468, 297] width 81 height 39
copy span "Empower"
drag, startPoint x: 381, startPoint y: 297, endPoint x: 338, endPoint y: 298, distance: 42.6
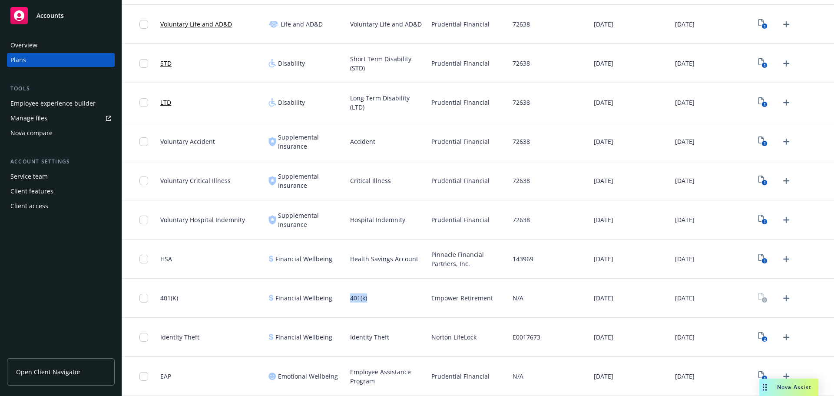
click at [338, 298] on div "401(K) Financial Wellbeing 401(k) Empower Retirement N/A [DATE] [DATE]" at bounding box center [478, 297] width 712 height 39
copy div "401(k)"
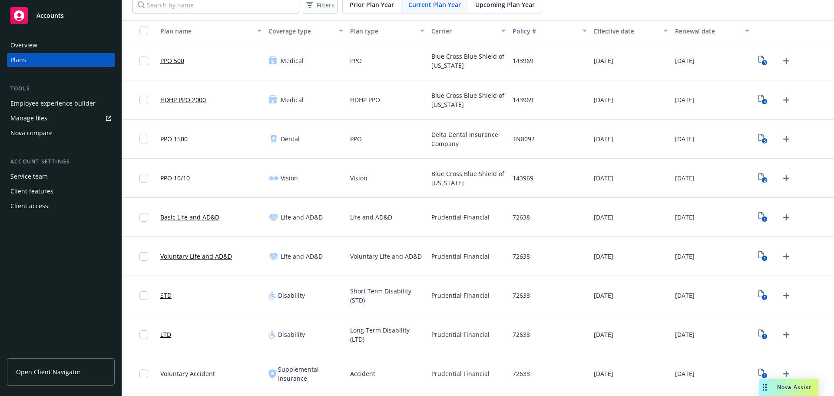
scroll to position [0, 0]
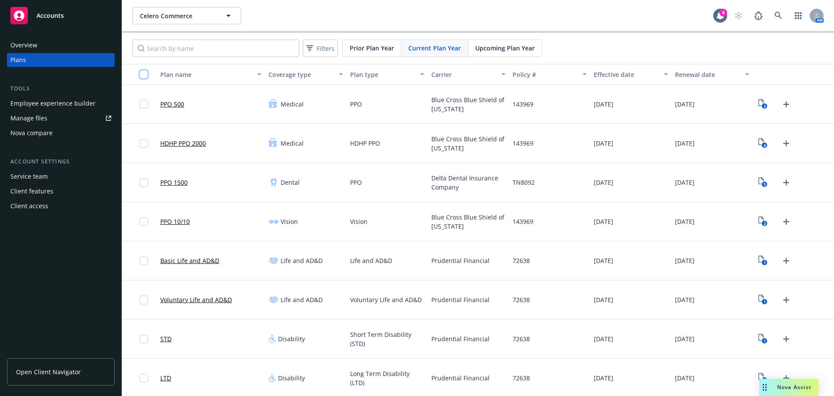
click at [142, 71] on input "checkbox" at bounding box center [143, 74] width 9 height 9
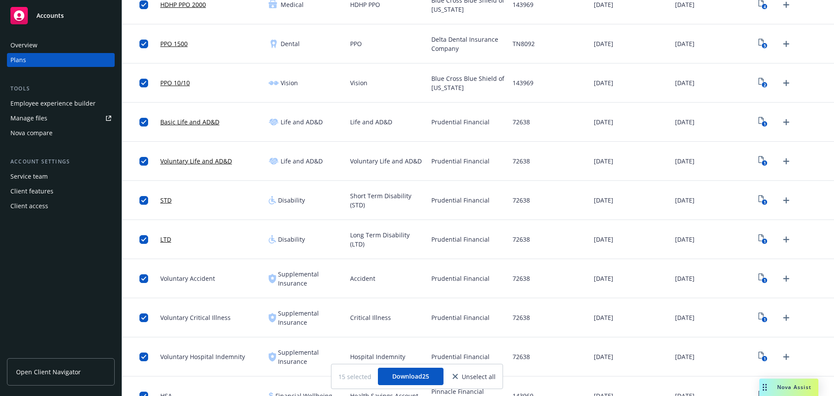
scroll to position [275, 0]
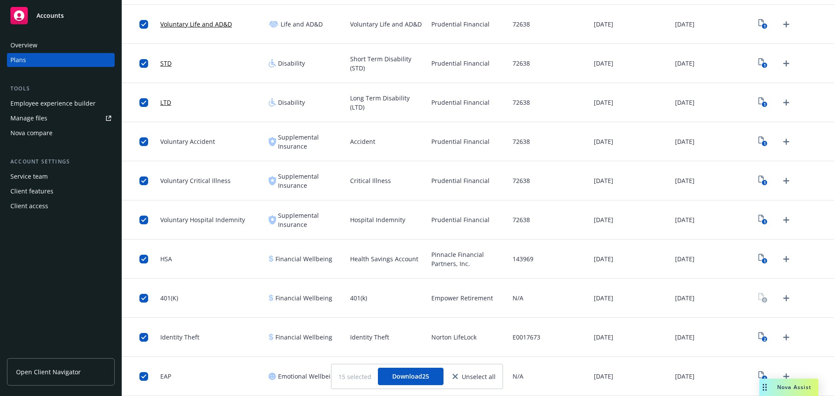
click at [224, 184] on span "Voluntary Critical Illness" at bounding box center [195, 180] width 70 height 9
click at [461, 314] on div "Empower Retirement" at bounding box center [468, 297] width 81 height 39
click at [456, 377] on icon "close" at bounding box center [455, 376] width 5 height 5
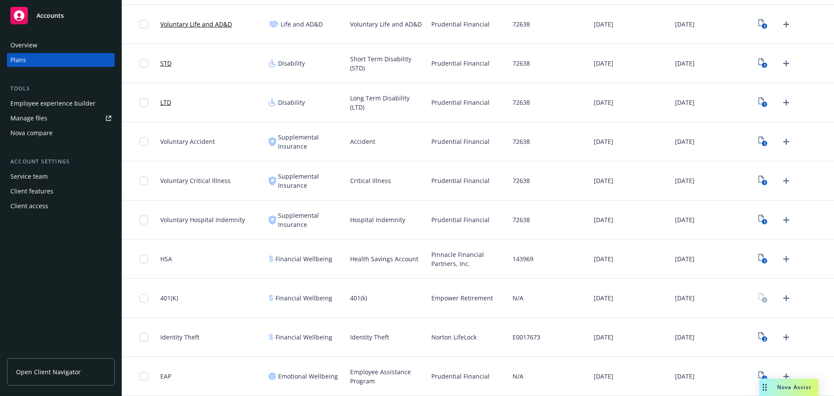
click at [595, 348] on div "[DATE]" at bounding box center [630, 337] width 81 height 39
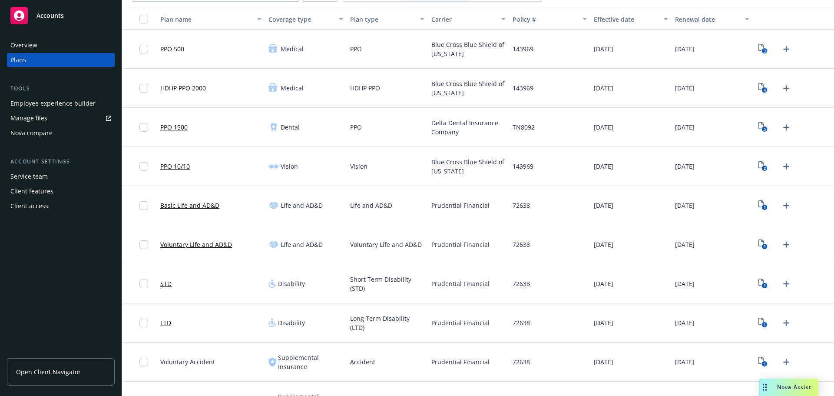
scroll to position [0, 0]
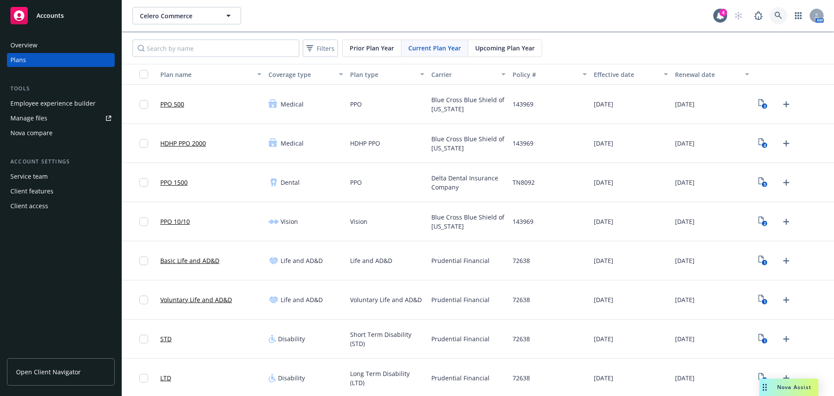
click at [775, 17] on icon at bounding box center [779, 16] width 8 height 8
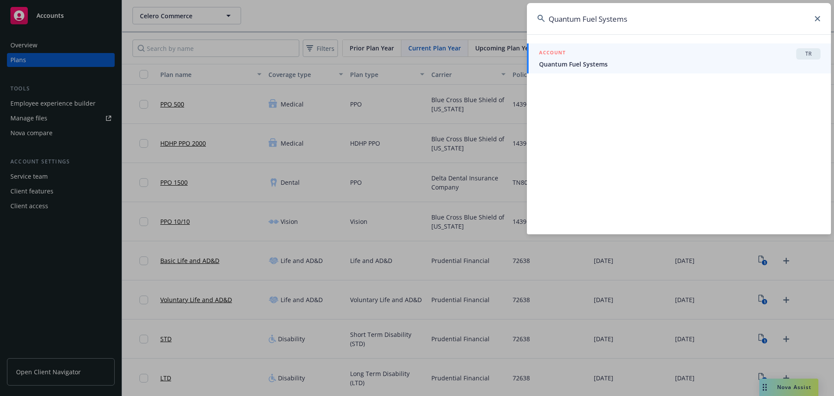
type input "Quantum Fuel Systems"
click at [606, 66] on span "Quantum Fuel Systems" at bounding box center [679, 64] width 281 height 9
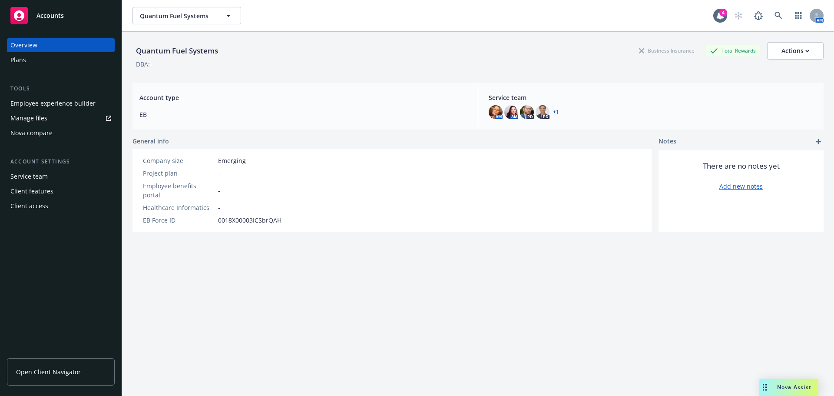
click at [46, 55] on div "Plans" at bounding box center [60, 60] width 101 height 14
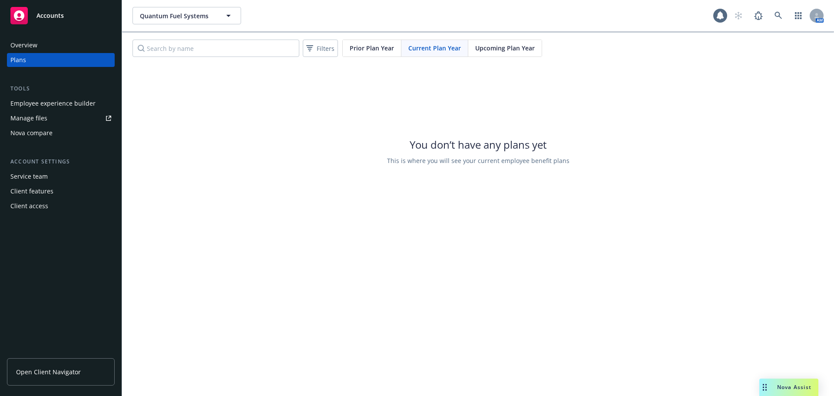
click at [516, 46] on span "Upcoming Plan Year" at bounding box center [505, 47] width 60 height 9
click at [373, 53] on div "Prior Plan Year" at bounding box center [372, 48] width 59 height 17
click at [784, 13] on link at bounding box center [778, 15] width 17 height 17
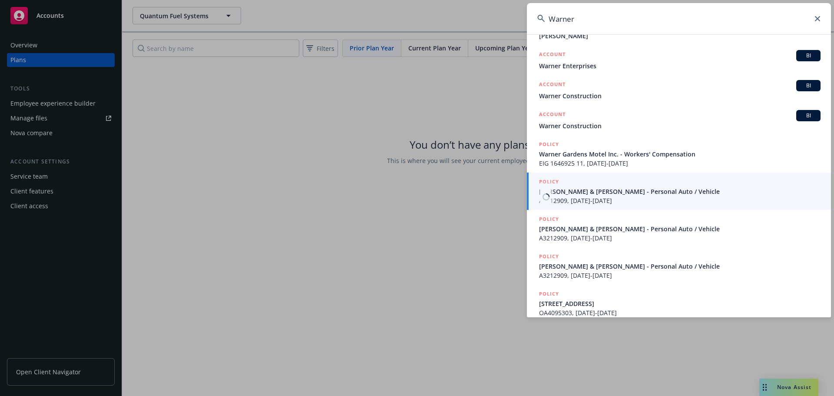
scroll to position [146, 0]
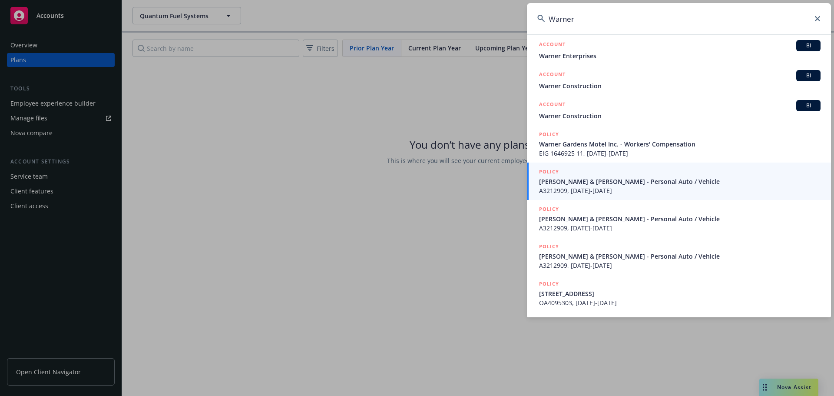
drag, startPoint x: 594, startPoint y: 19, endPoint x: 518, endPoint y: 21, distance: 75.6
click at [518, 21] on div "Warner [STREET_ADDRESS] [STREET_ADDRESS] Warner Bros Music International Inc Wa…" at bounding box center [417, 198] width 834 height 396
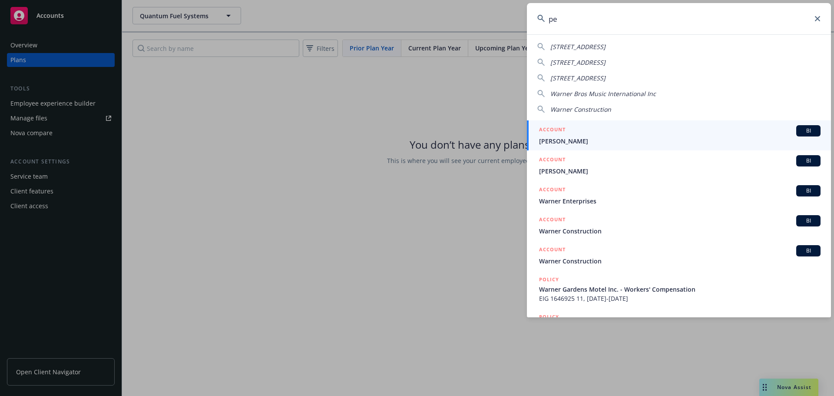
scroll to position [0, 0]
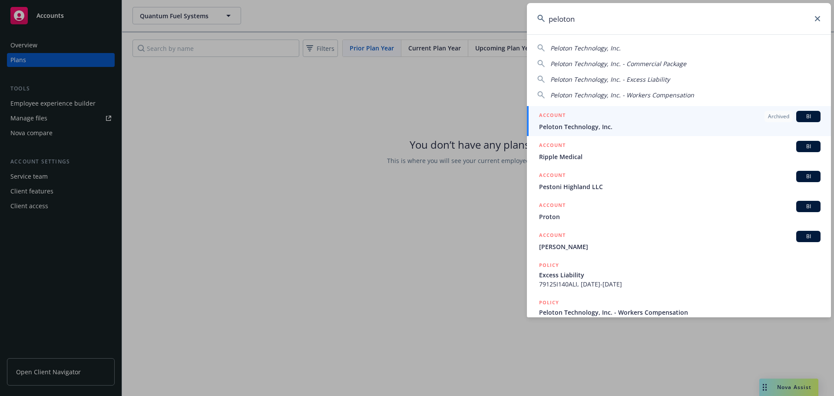
click at [524, 15] on div "peloton Peloton Technology, Inc. Peloton Technology, Inc. - Commercial Package …" at bounding box center [417, 198] width 834 height 396
paste input "Stratus"
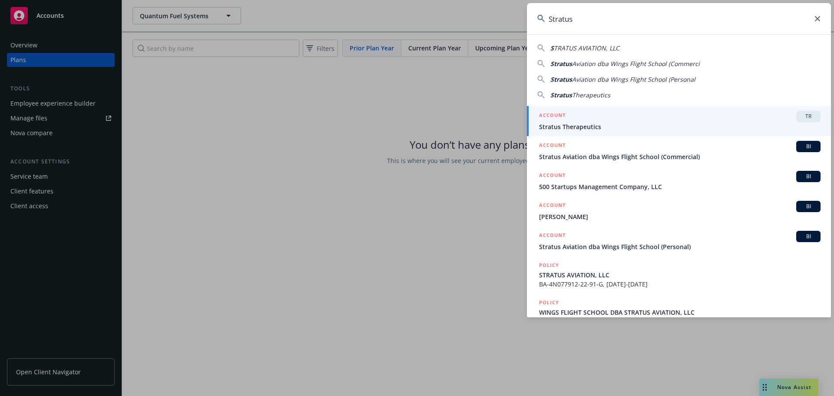
type input "Stratus"
click at [611, 123] on span "Stratus Therapeutics" at bounding box center [679, 126] width 281 height 9
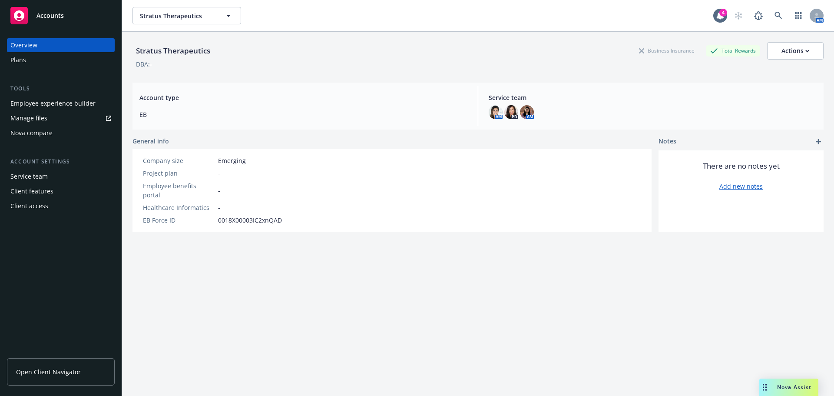
click at [42, 59] on div "Plans" at bounding box center [60, 60] width 101 height 14
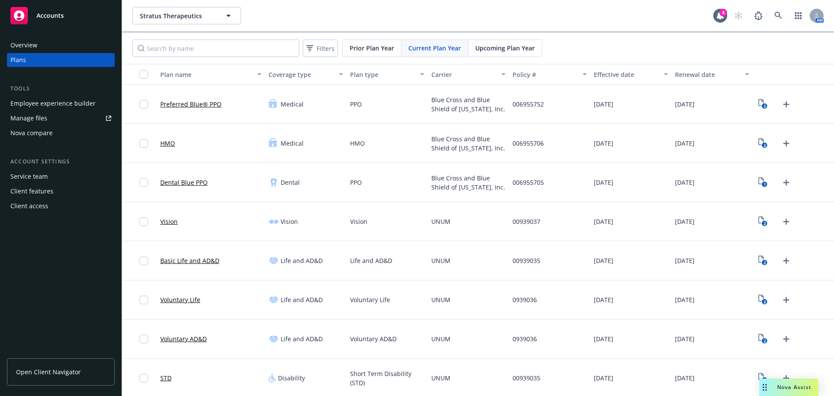
click at [506, 48] on span "Upcoming Plan Year" at bounding box center [505, 47] width 60 height 9
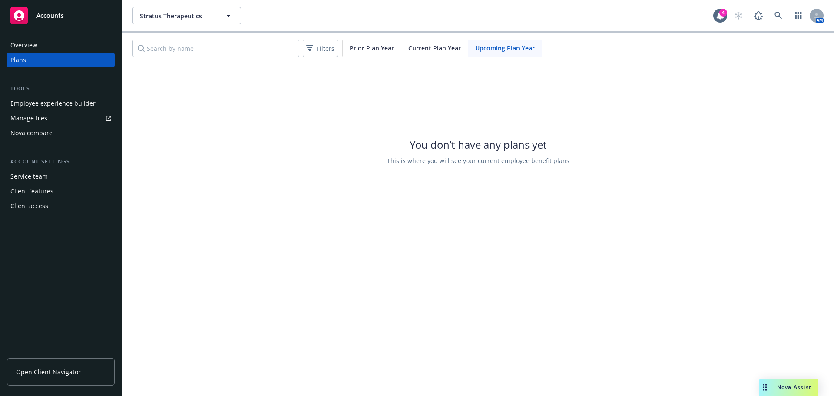
click at [378, 49] on span "Prior Plan Year" at bounding box center [372, 47] width 44 height 9
click at [424, 53] on div "Current Plan Year" at bounding box center [434, 48] width 67 height 17
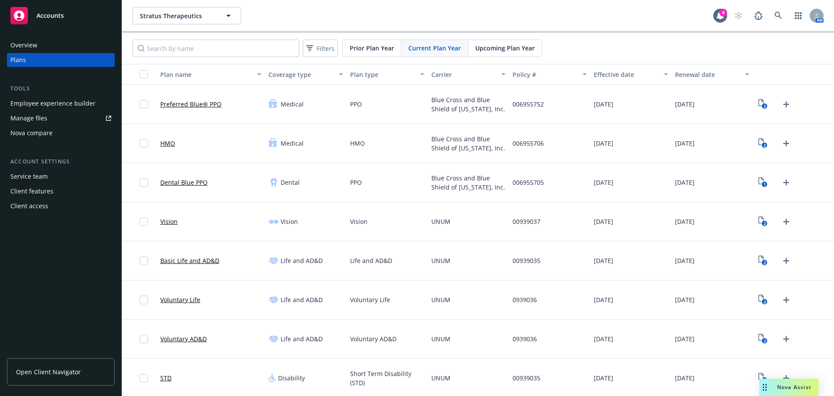
click at [502, 50] on span "Upcoming Plan Year" at bounding box center [505, 47] width 60 height 9
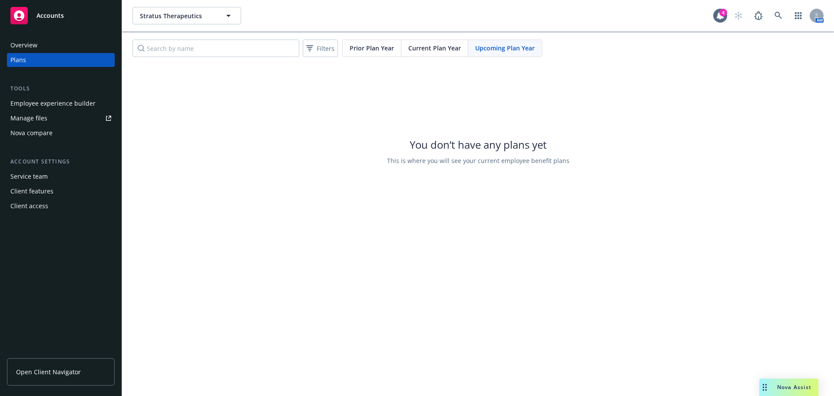
click at [445, 48] on span "Current Plan Year" at bounding box center [434, 47] width 53 height 9
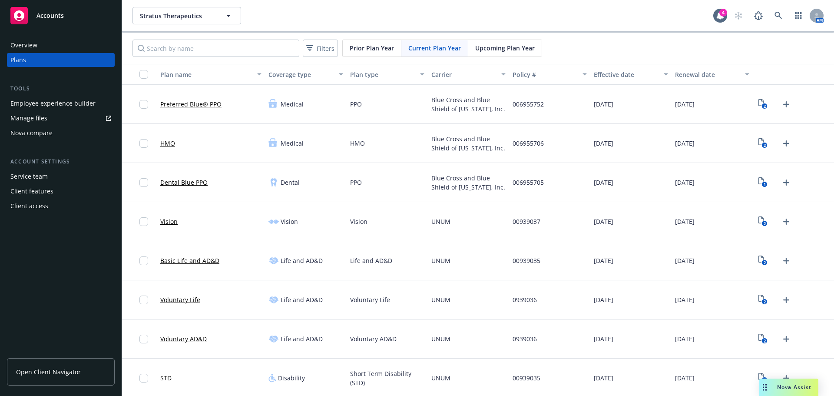
click at [521, 51] on span "Upcoming Plan Year" at bounding box center [505, 47] width 60 height 9
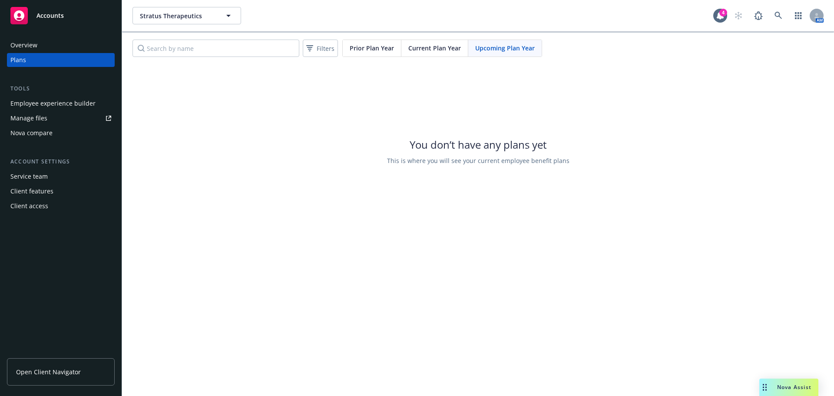
click at [447, 43] on div "Current Plan Year" at bounding box center [434, 48] width 67 height 17
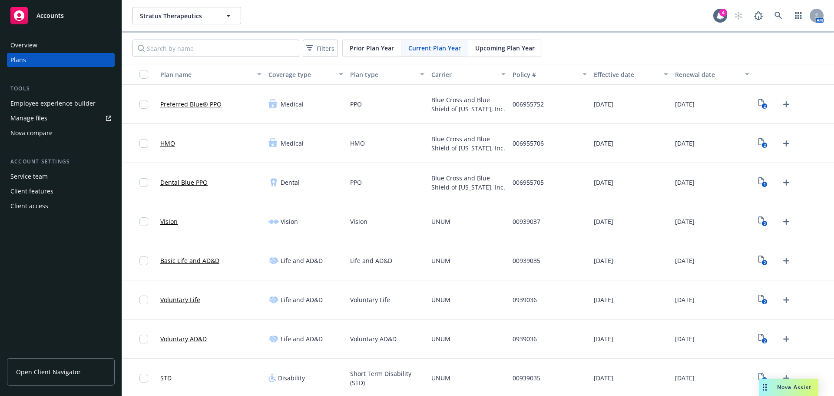
click at [482, 44] on span "Upcoming Plan Year" at bounding box center [505, 47] width 60 height 9
